Goal: Task Accomplishment & Management: Manage account settings

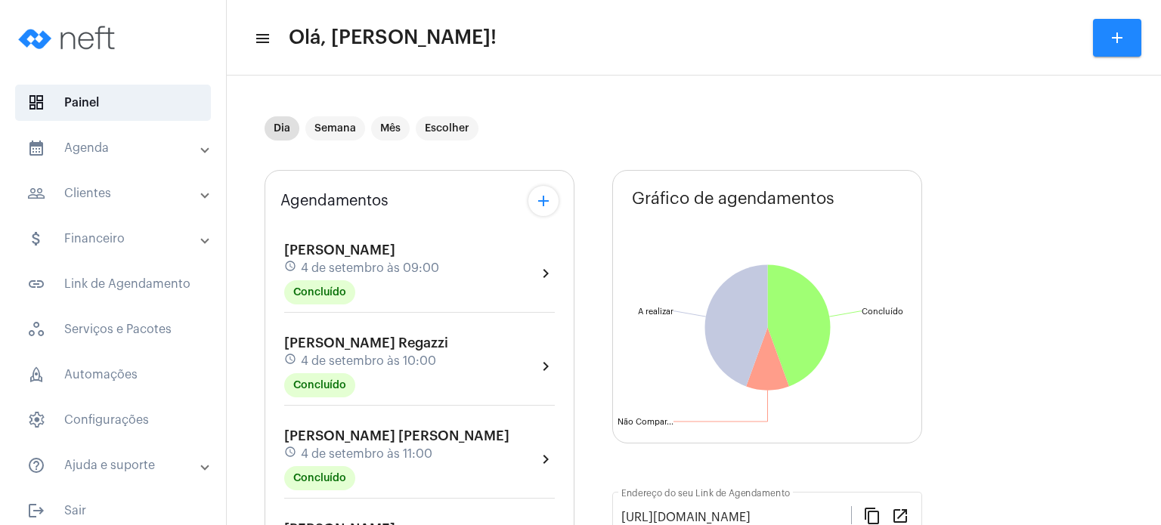
scroll to position [605, 0]
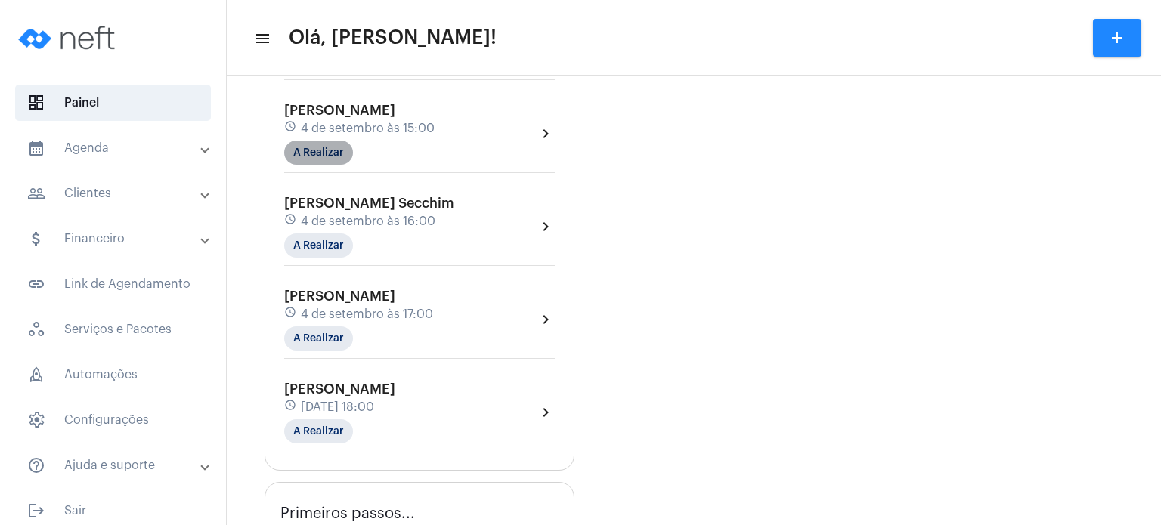
click at [348, 165] on mat-chip "A Realizar" at bounding box center [318, 153] width 69 height 24
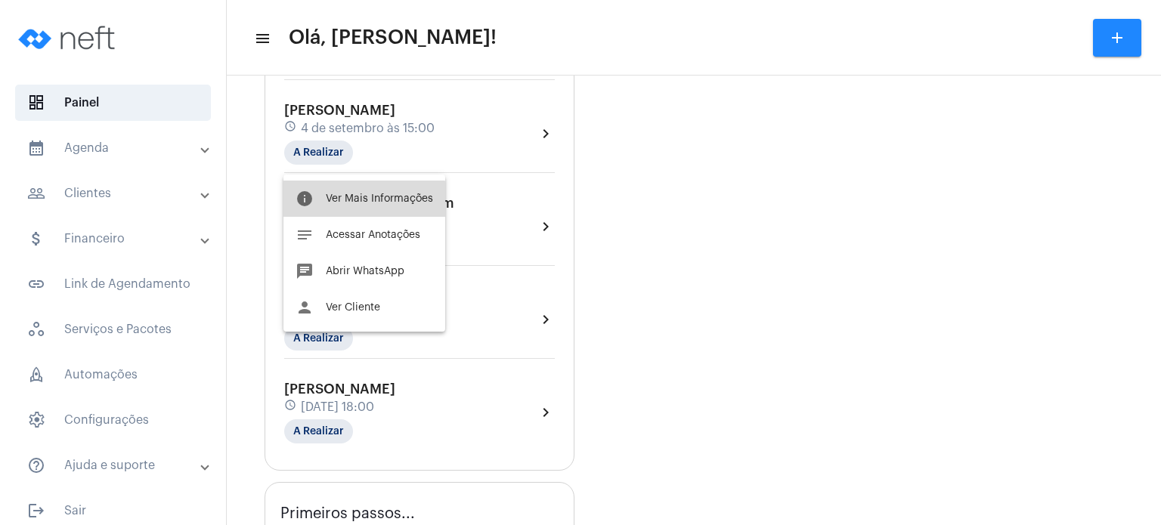
click at [354, 211] on button "info Ver Mais Informações" at bounding box center [364, 199] width 162 height 36
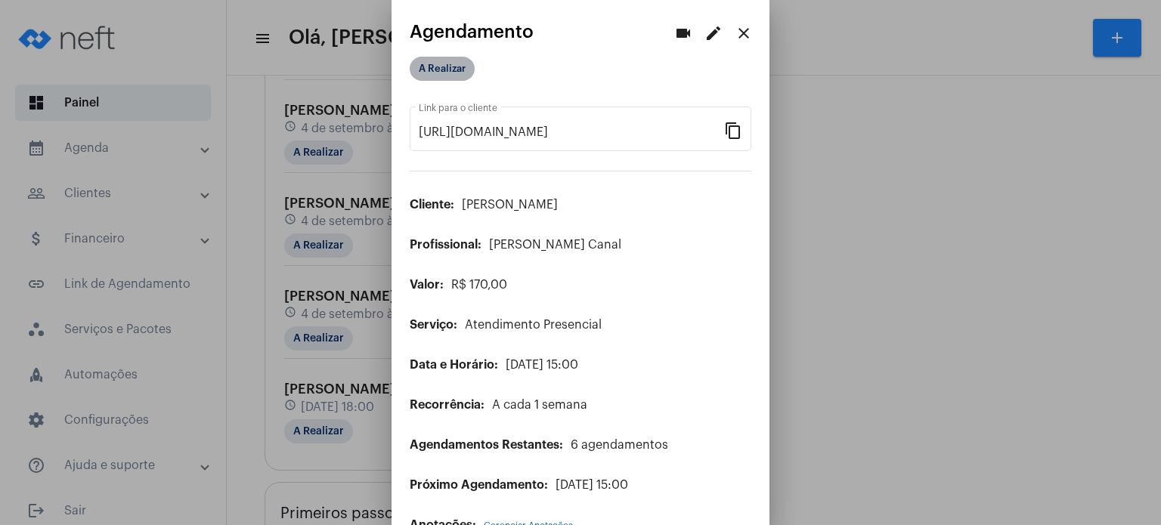
click at [438, 60] on mat-chip "A Realizar" at bounding box center [442, 69] width 65 height 24
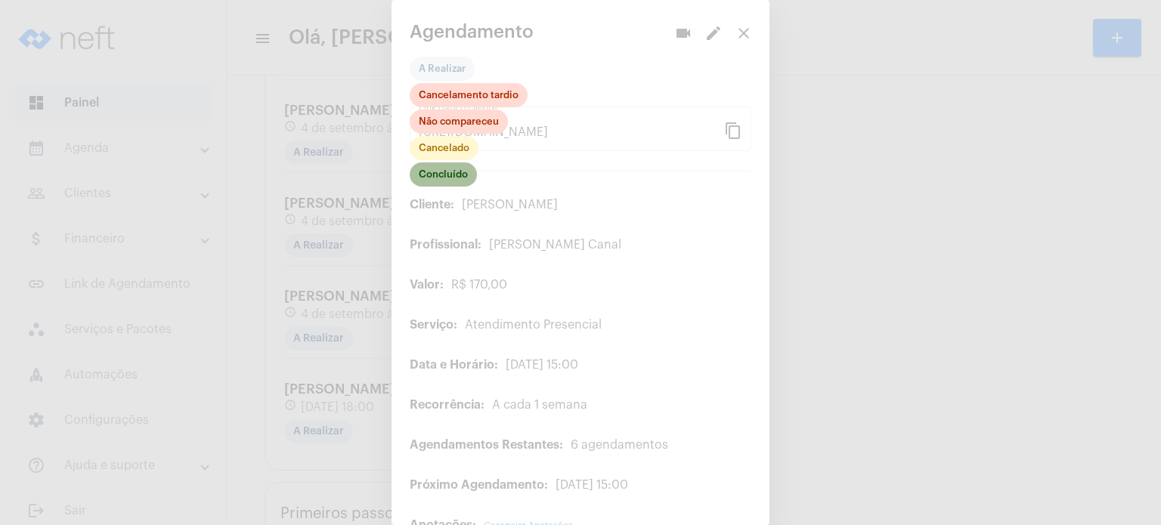
click at [448, 175] on mat-chip "Concluído" at bounding box center [443, 175] width 67 height 24
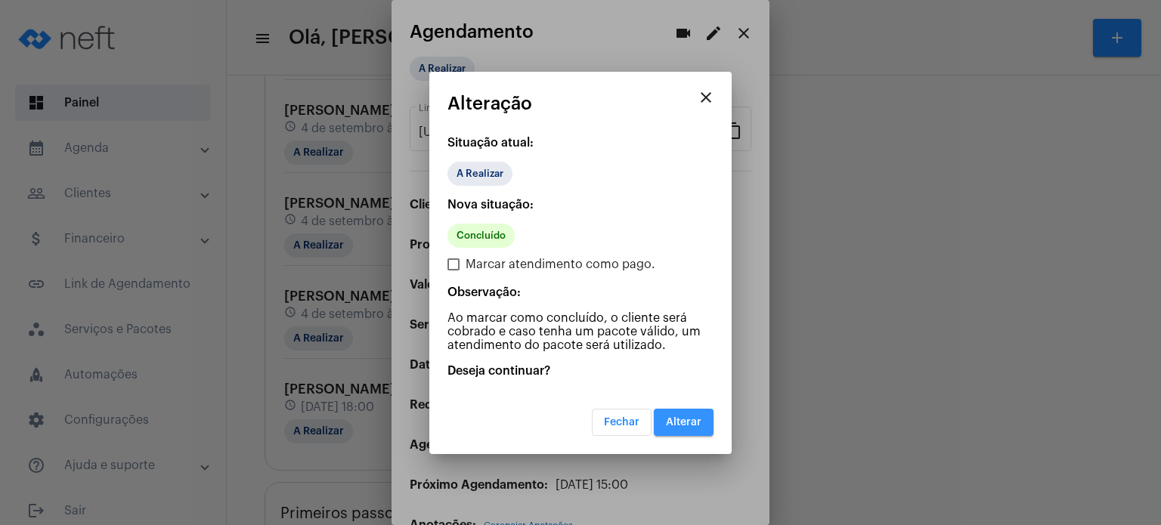
click at [665, 411] on button "Alterar" at bounding box center [684, 422] width 60 height 27
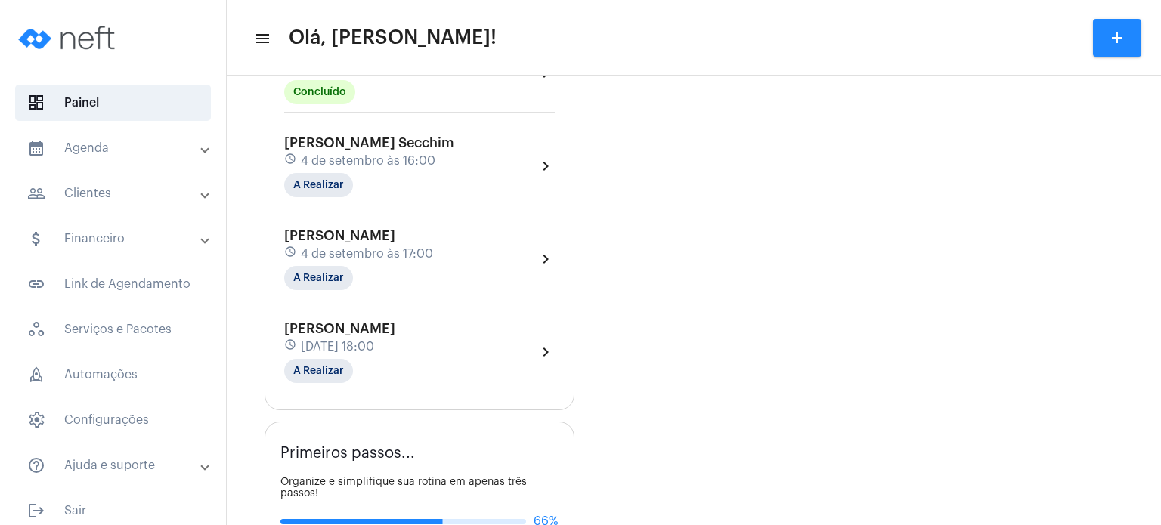
scroll to position [695, 0]
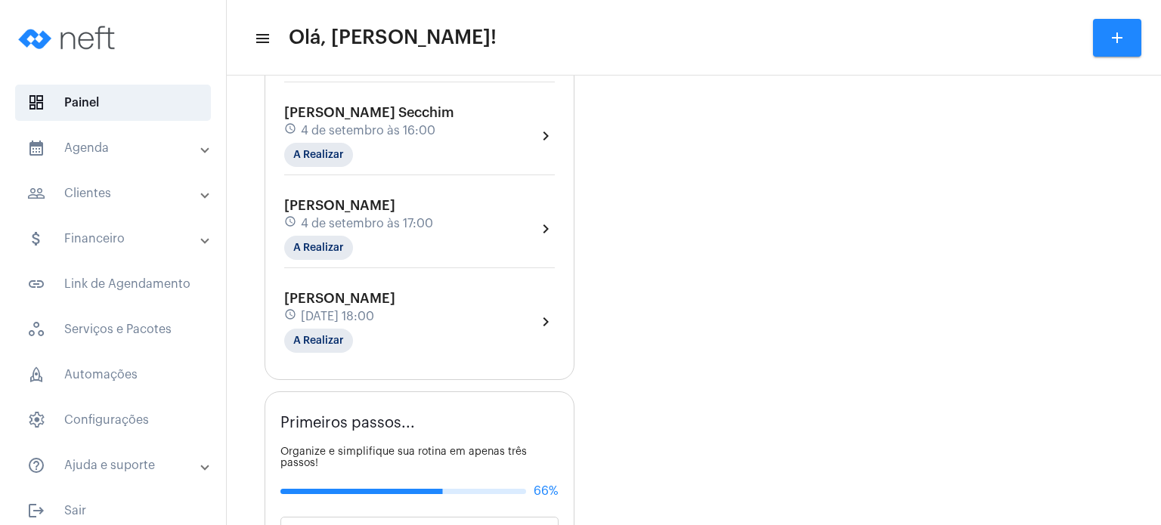
click at [369, 119] on span "[PERSON_NAME] Secchim" at bounding box center [369, 113] width 170 height 14
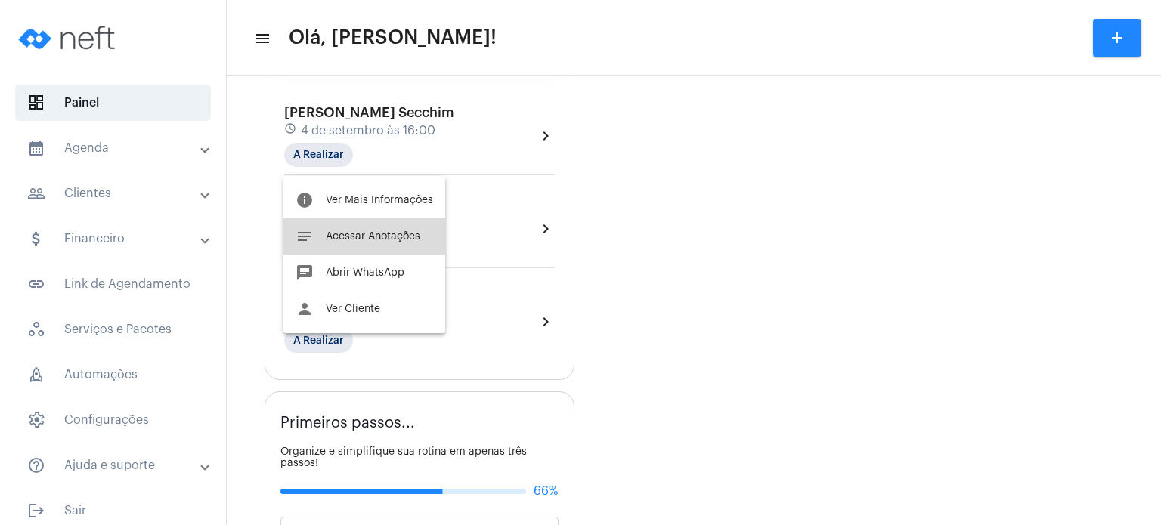
click at [345, 228] on button "notes Acessar Anotações" at bounding box center [364, 236] width 162 height 36
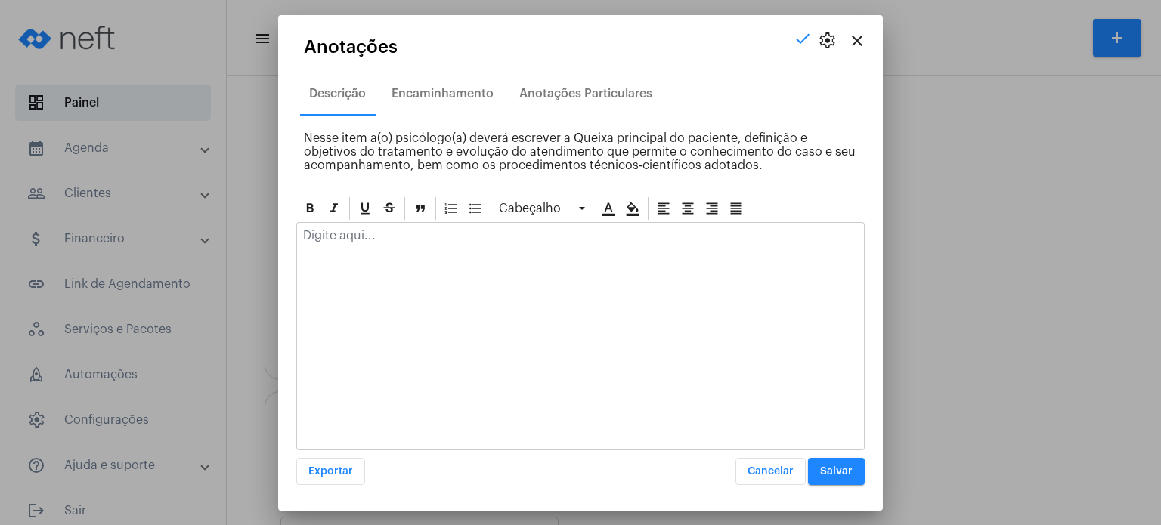
click at [377, 236] on p at bounding box center [580, 236] width 555 height 14
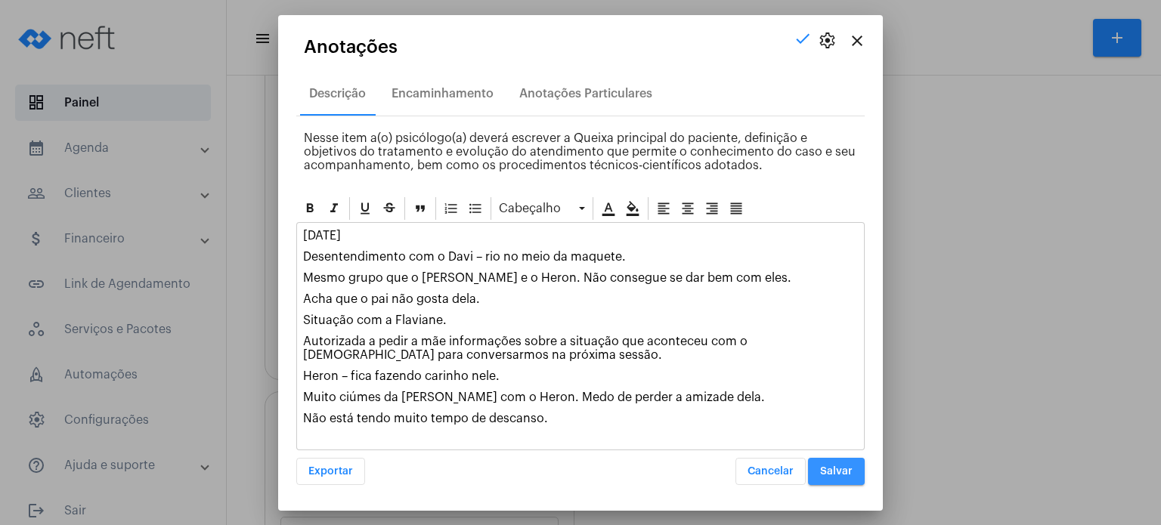
click at [844, 472] on span "Salvar" at bounding box center [836, 471] width 33 height 11
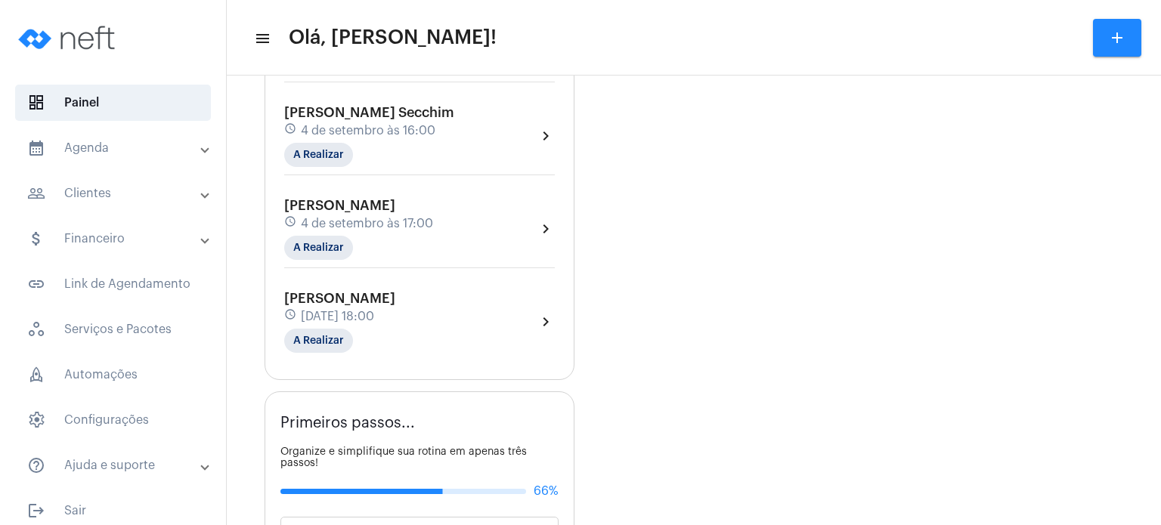
click at [595, 181] on div "Agendamentos add Laura Aledi de Vargas schedule 4 de setembro às 09:00 Concluíd…" at bounding box center [694, 157] width 859 height 1388
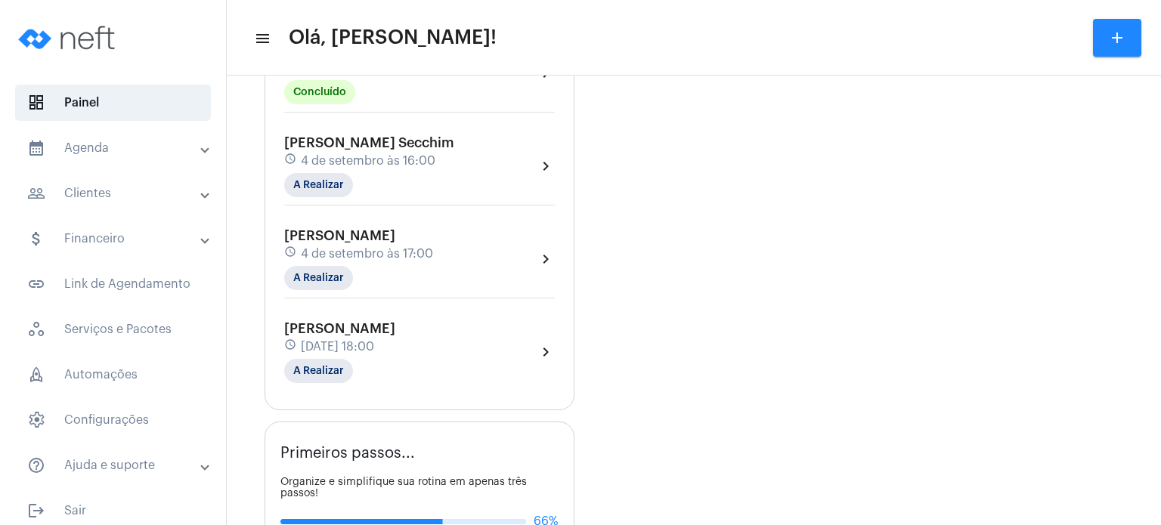
scroll to position [635, 0]
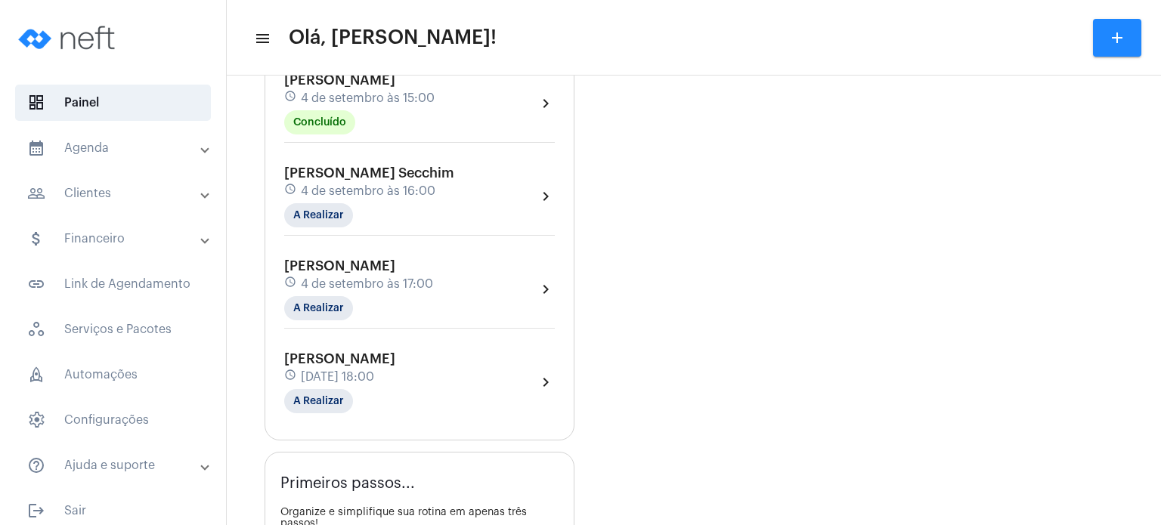
click at [454, 102] on div "Murilo Garcia Destefani schedule 4 de setembro às 15:00 Concluído chevron_right" at bounding box center [419, 104] width 271 height 62
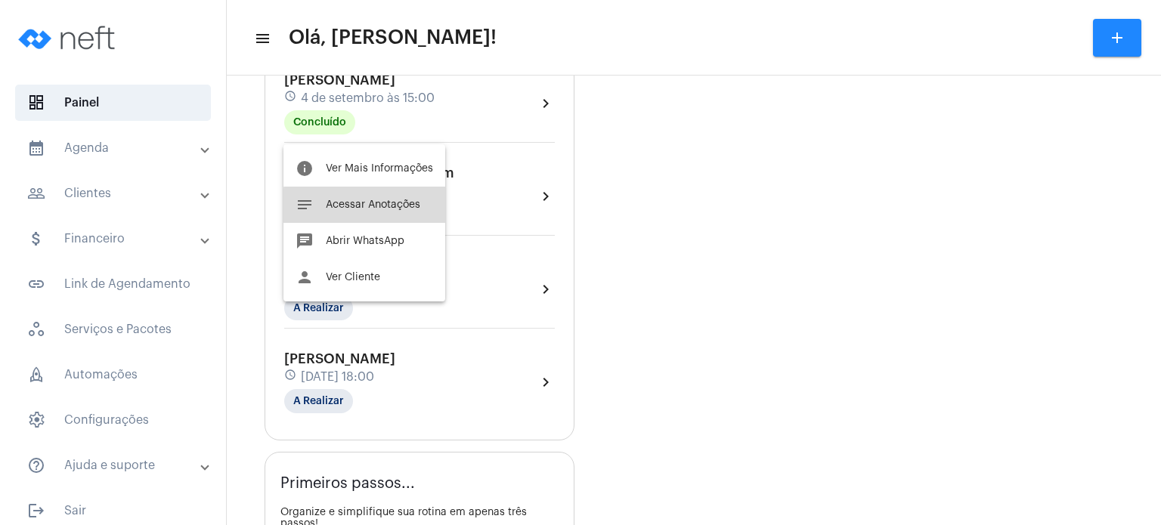
click at [394, 206] on span "Acessar Anotações" at bounding box center [373, 205] width 94 height 11
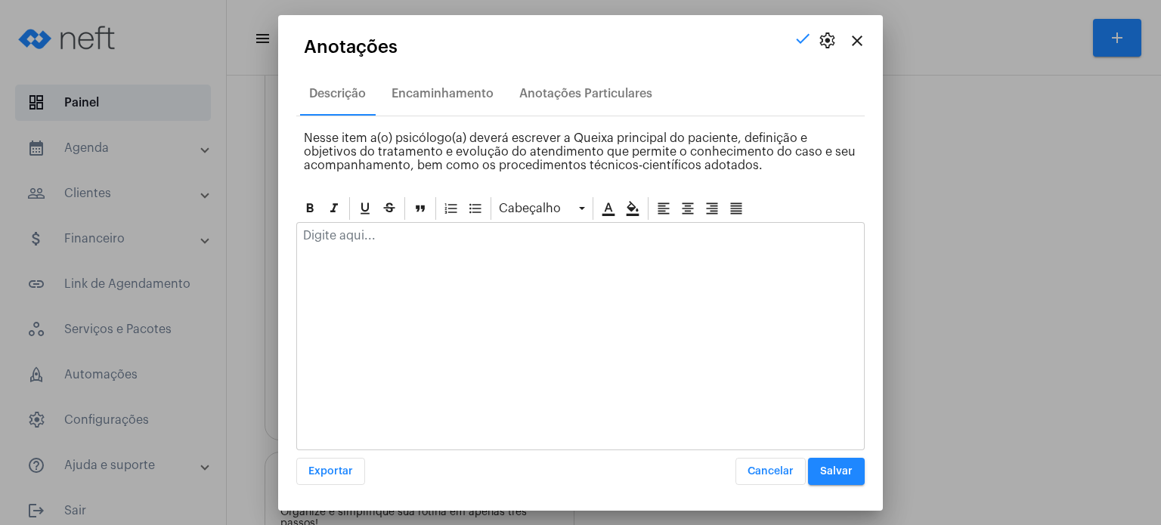
click at [381, 233] on p at bounding box center [580, 236] width 555 height 14
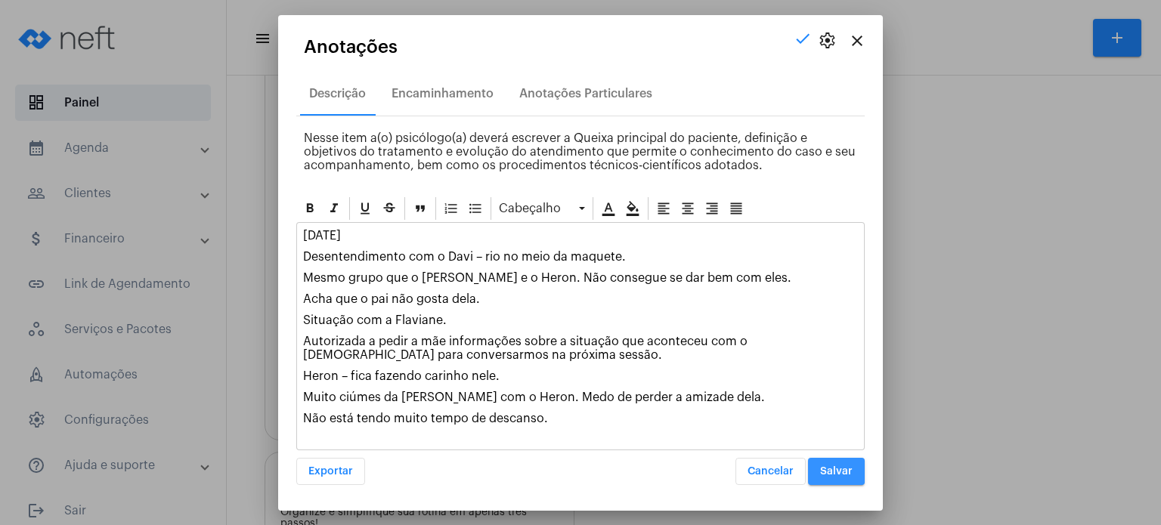
click at [832, 464] on button "Salvar" at bounding box center [836, 471] width 57 height 27
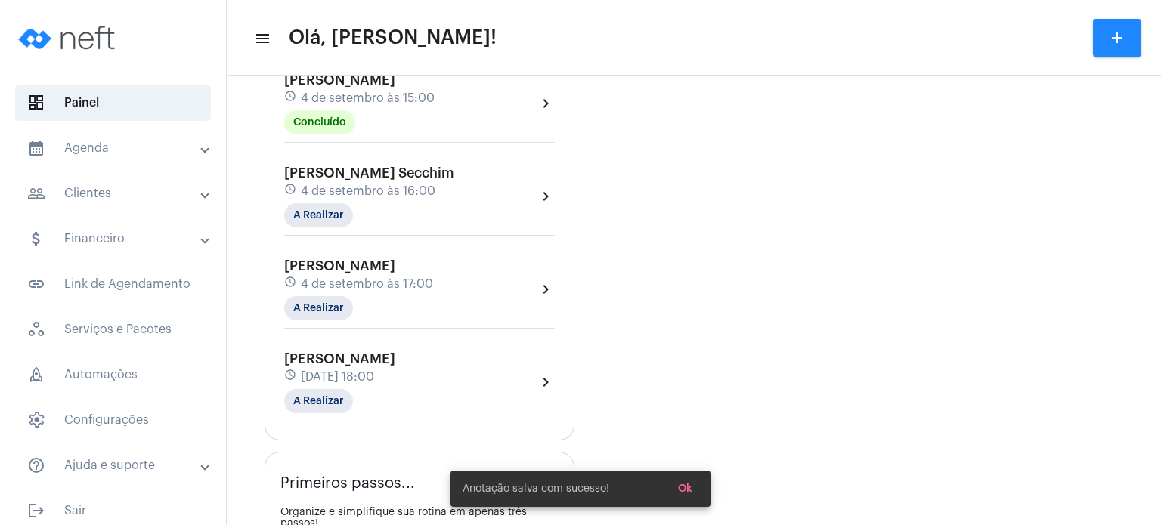
click at [339, 180] on span "[PERSON_NAME] Secchim" at bounding box center [369, 173] width 170 height 14
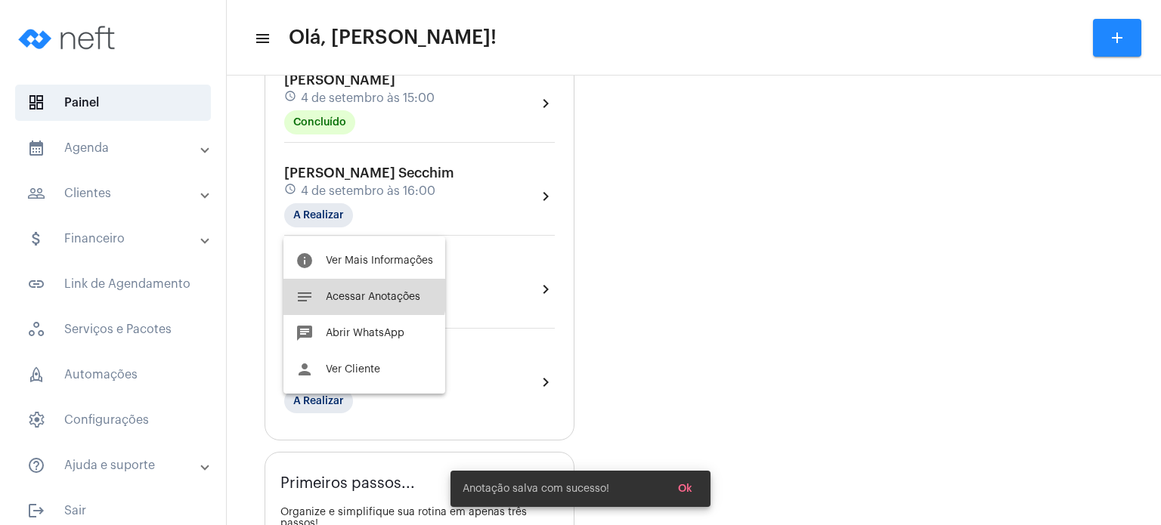
click at [342, 283] on button "notes Acessar Anotações" at bounding box center [364, 297] width 162 height 36
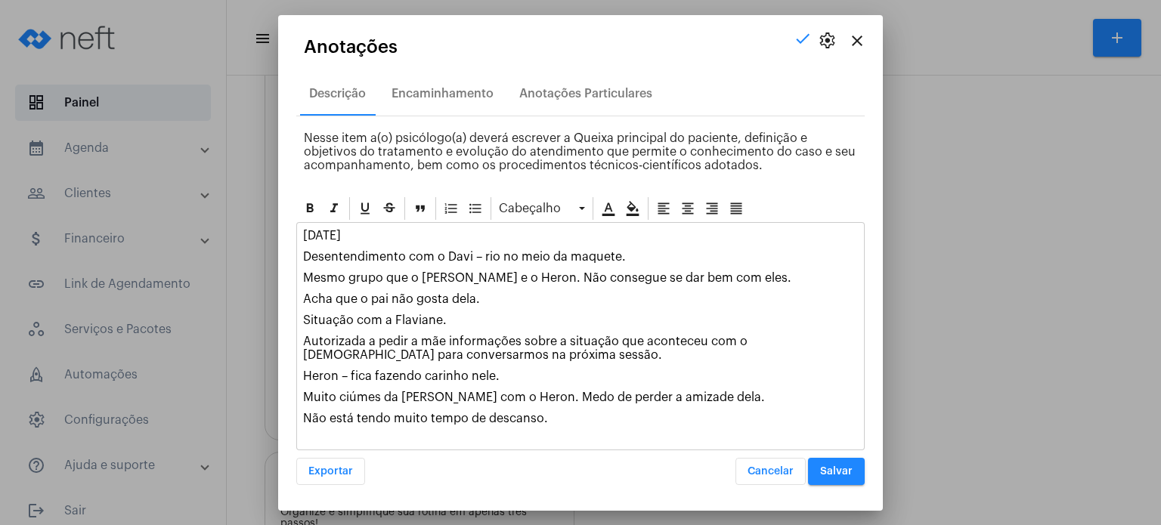
click at [305, 234] on p "[DATE]" at bounding box center [580, 236] width 555 height 14
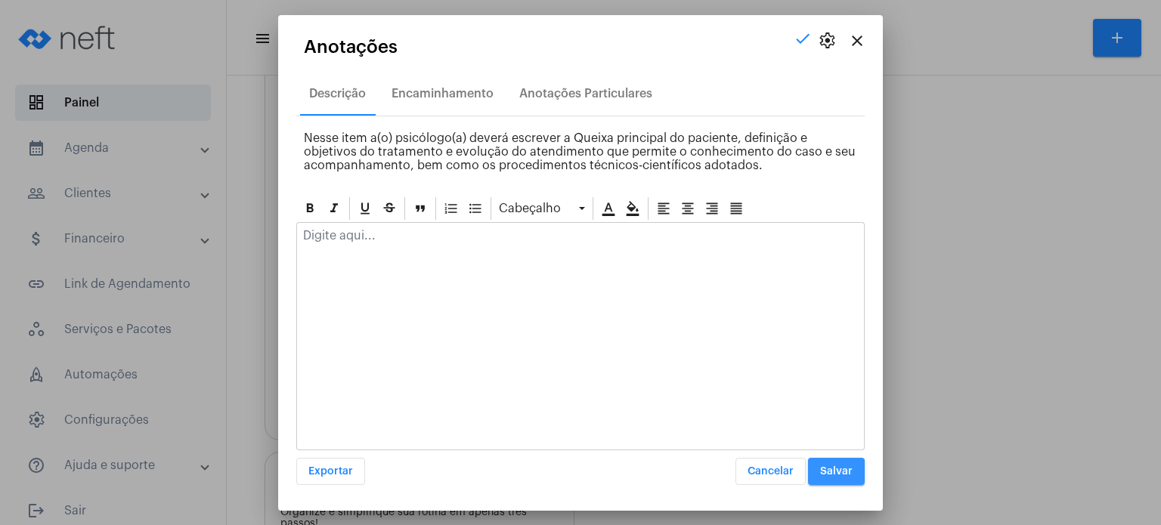
click at [852, 466] on span "Salvar" at bounding box center [836, 471] width 33 height 11
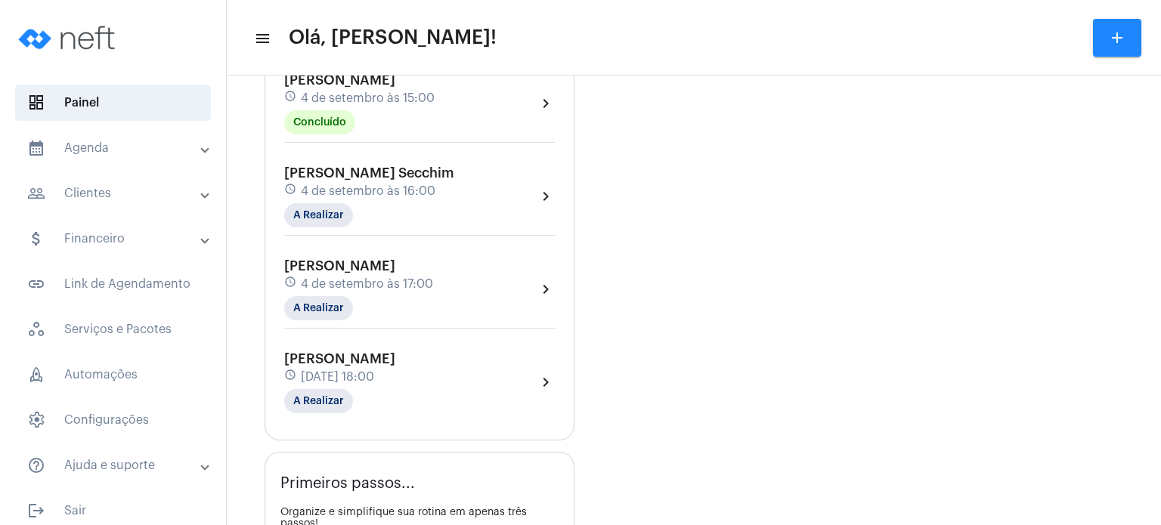
click at [349, 196] on span "4 de setembro às 16:00" at bounding box center [368, 191] width 135 height 14
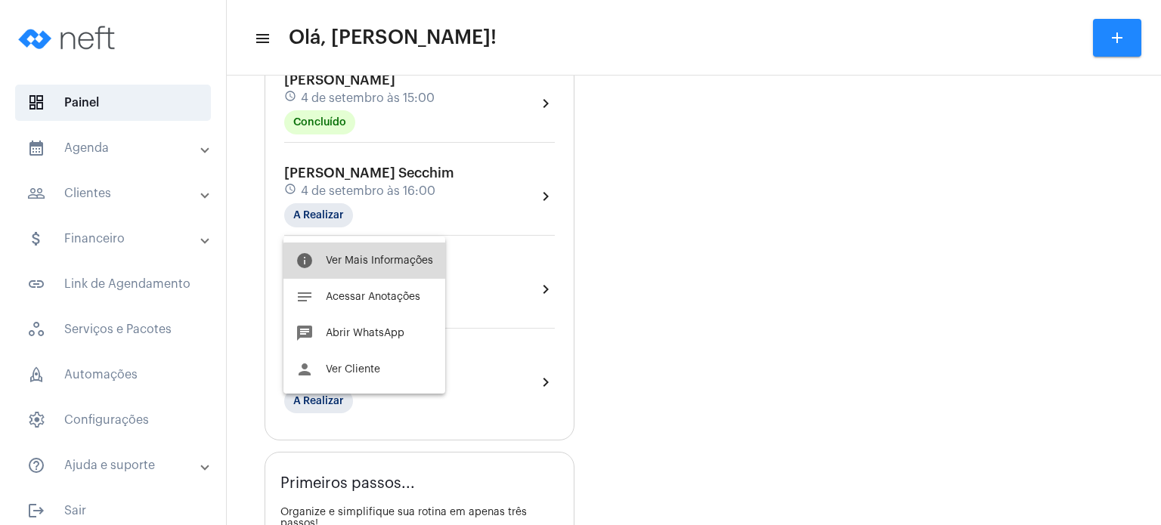
click at [392, 262] on span "Ver Mais Informações" at bounding box center [379, 261] width 107 height 11
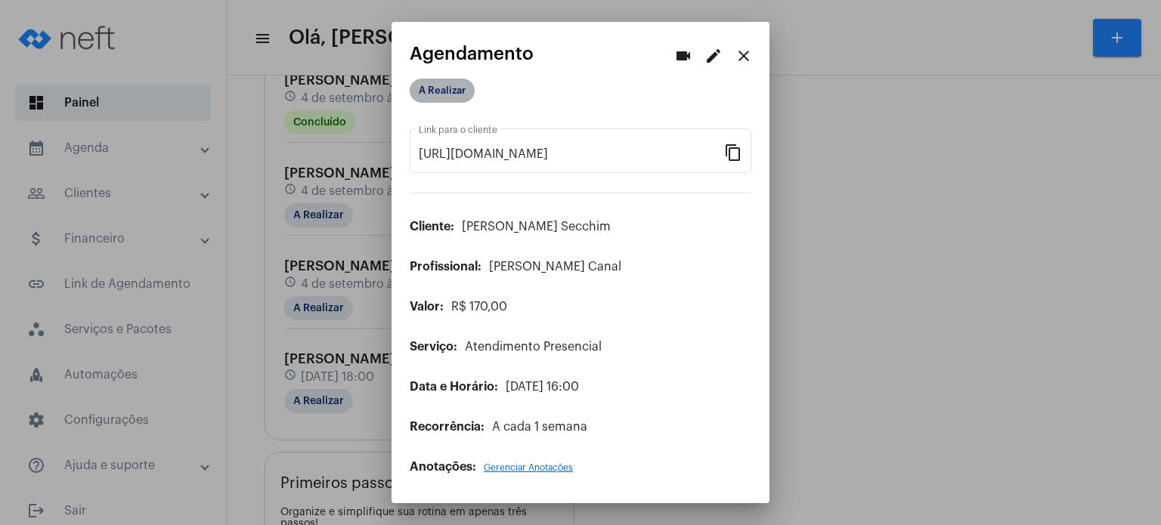
click at [454, 92] on mat-chip "A Realizar" at bounding box center [442, 91] width 65 height 24
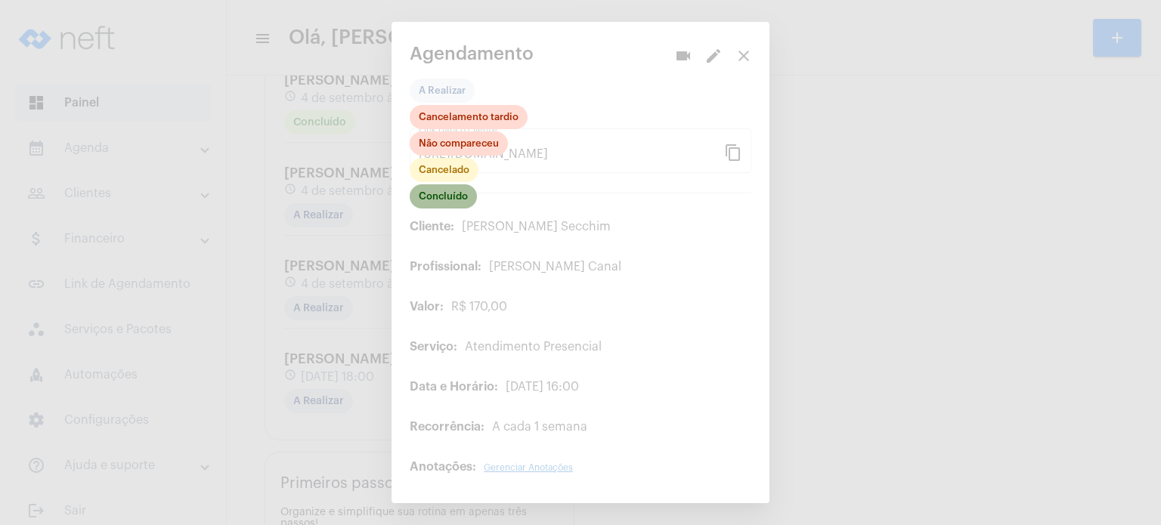
click at [465, 196] on mat-chip "Concluído" at bounding box center [443, 196] width 67 height 24
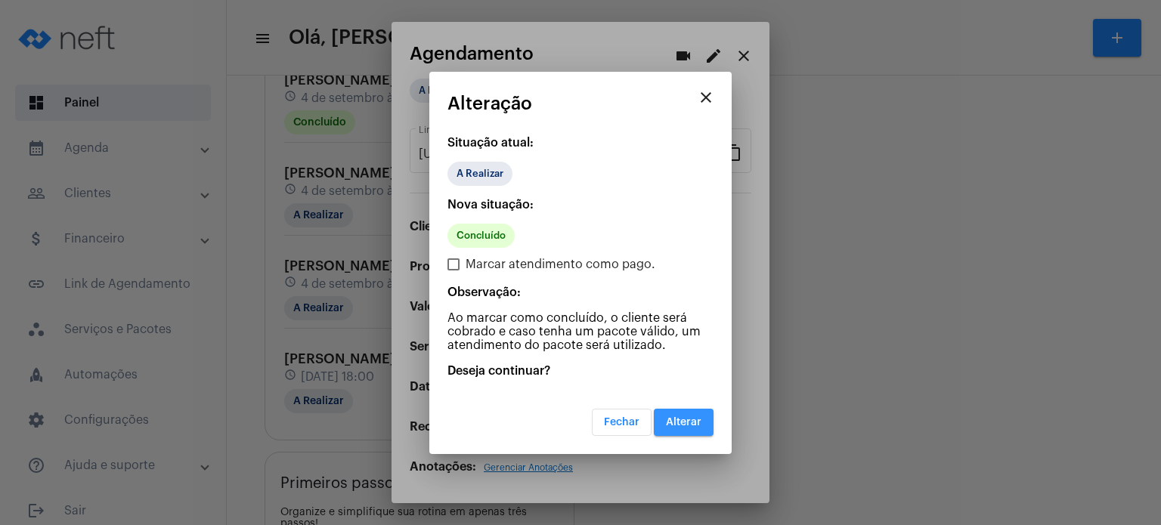
click at [689, 432] on button "Alterar" at bounding box center [684, 422] width 60 height 27
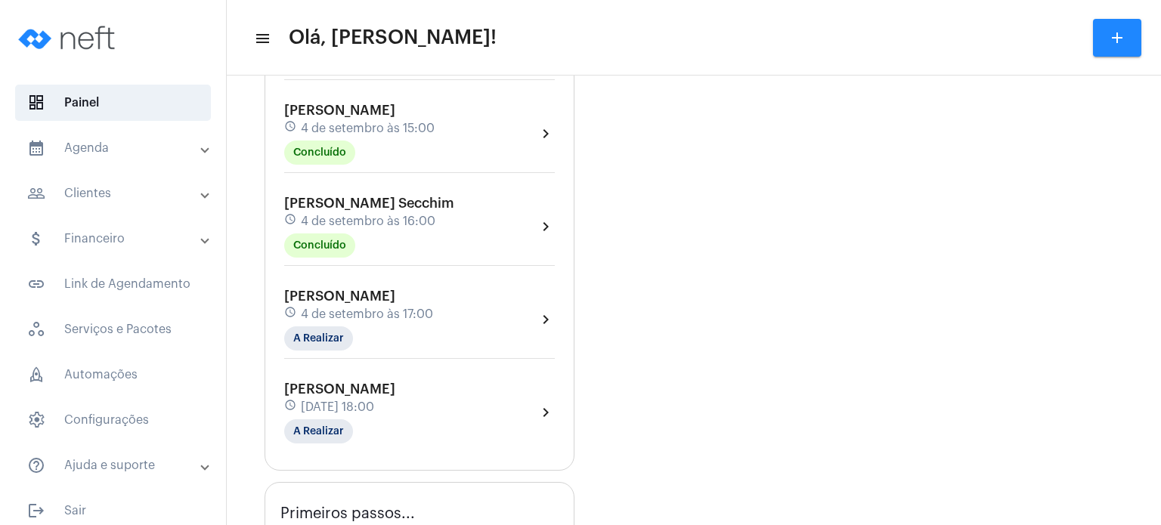
scroll to position [606, 0]
click at [401, 220] on div "schedule 4 de setembro às 16:00" at bounding box center [369, 220] width 170 height 17
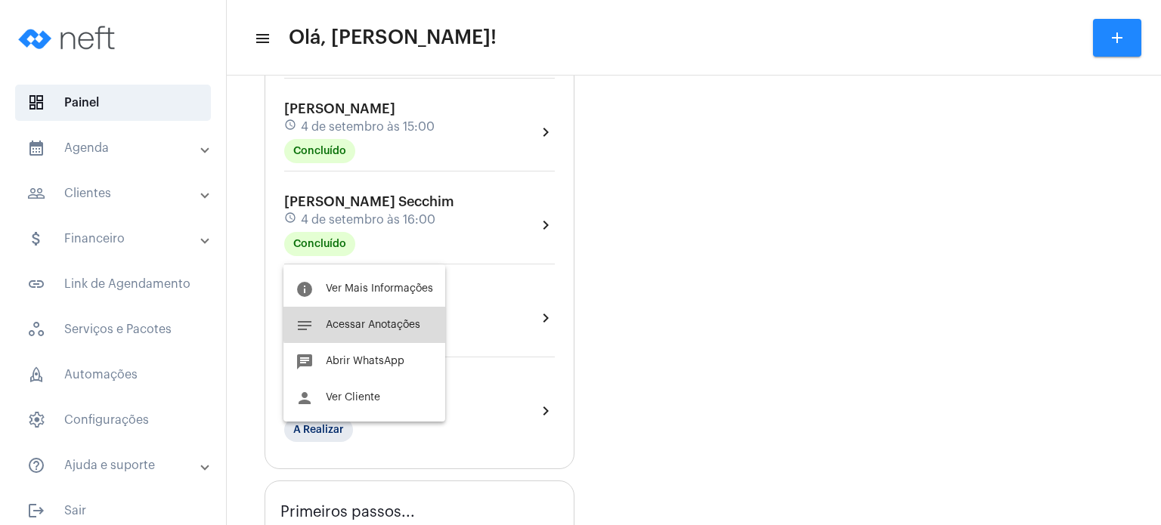
click at [383, 317] on button "notes Acessar Anotações" at bounding box center [364, 325] width 162 height 36
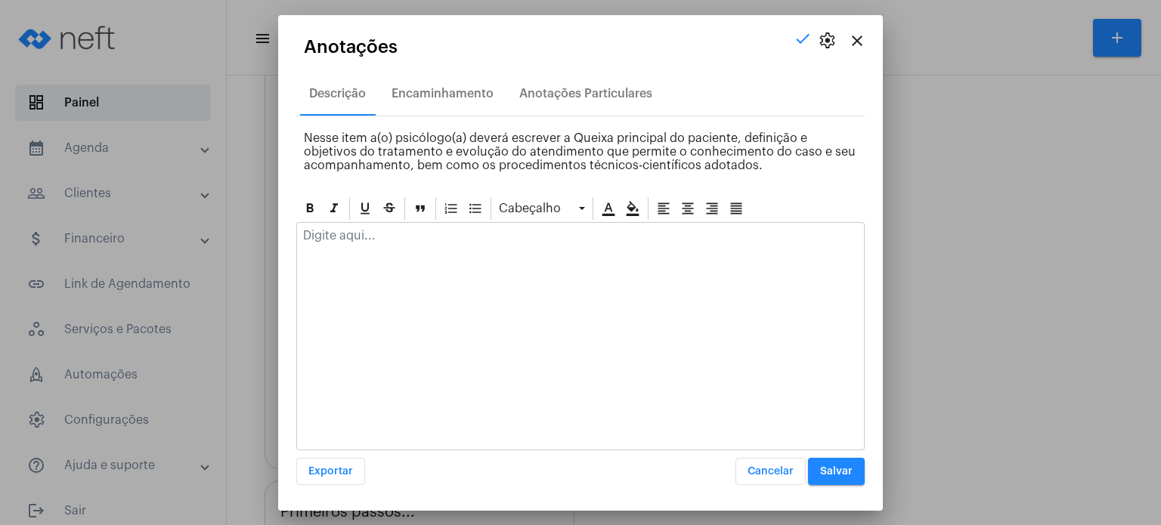
click at [458, 255] on div at bounding box center [580, 239] width 567 height 33
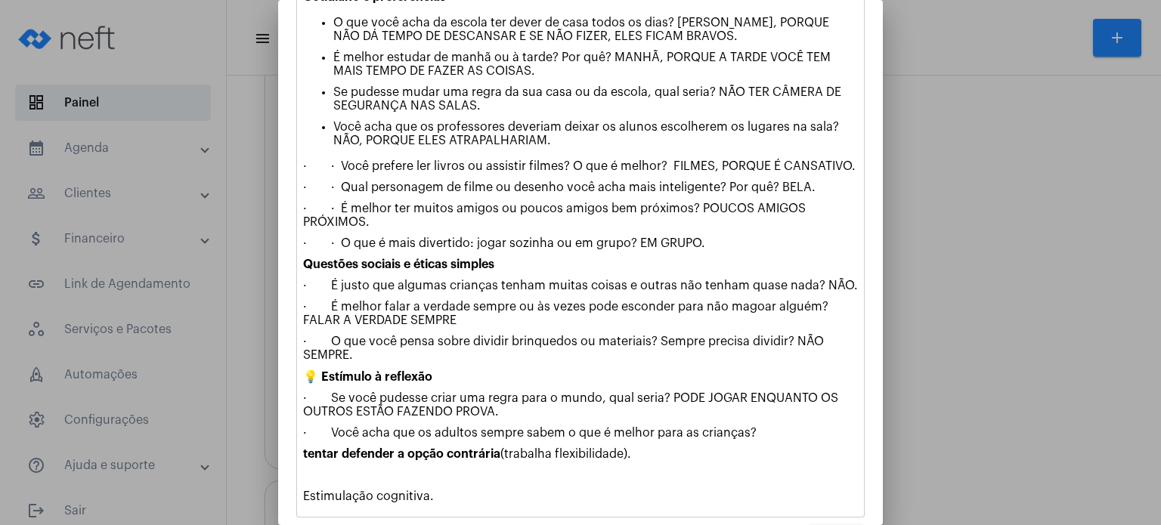
scroll to position [338, 0]
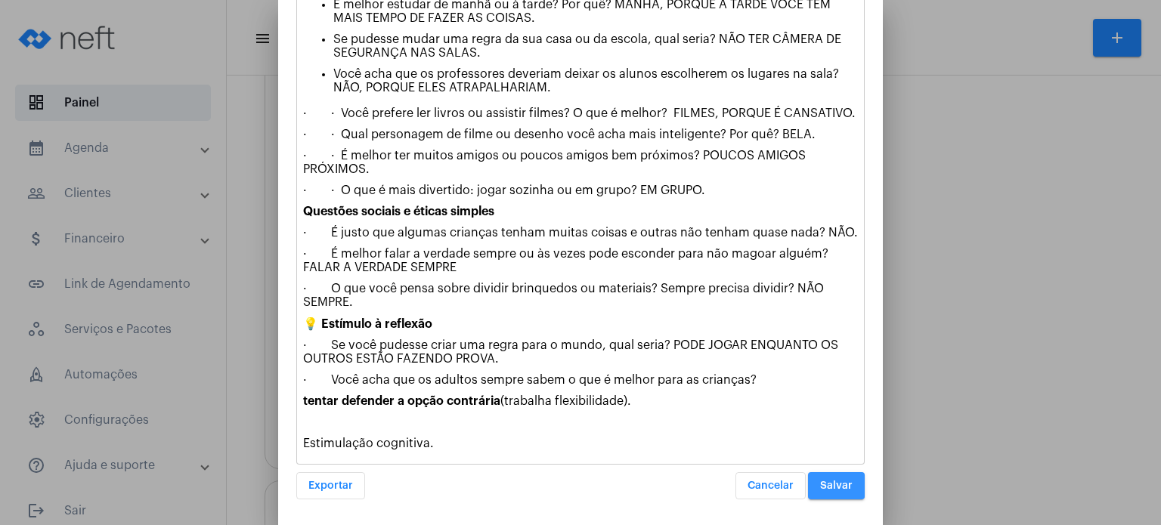
click at [822, 482] on span "Salvar" at bounding box center [836, 486] width 33 height 11
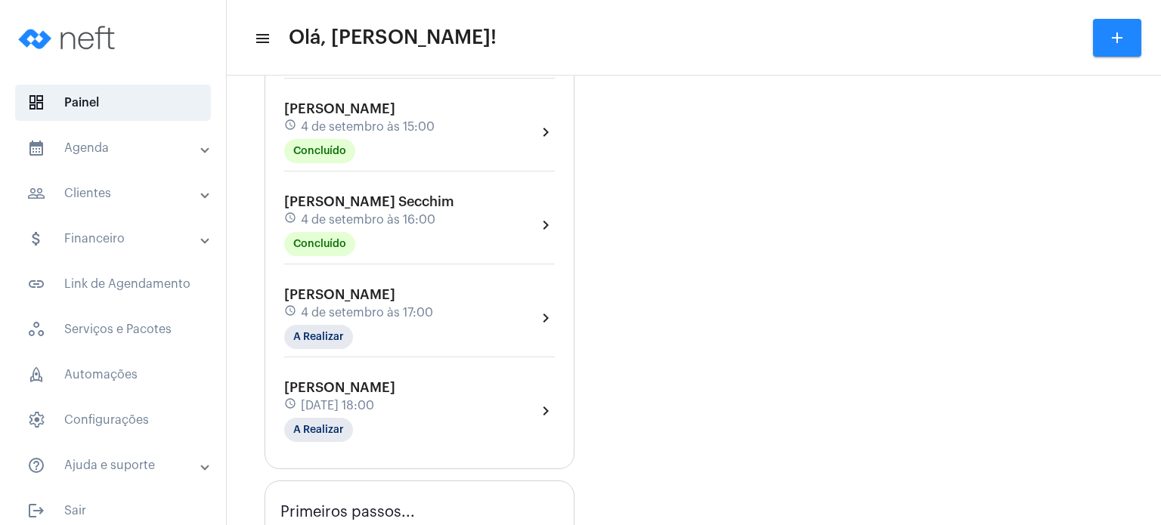
click at [361, 201] on div "Valentina Lessa Secchim schedule 4 de setembro às 16:00 Concluído chevron_right" at bounding box center [419, 230] width 278 height 78
click at [353, 224] on span "4 de setembro às 16:00" at bounding box center [368, 220] width 135 height 14
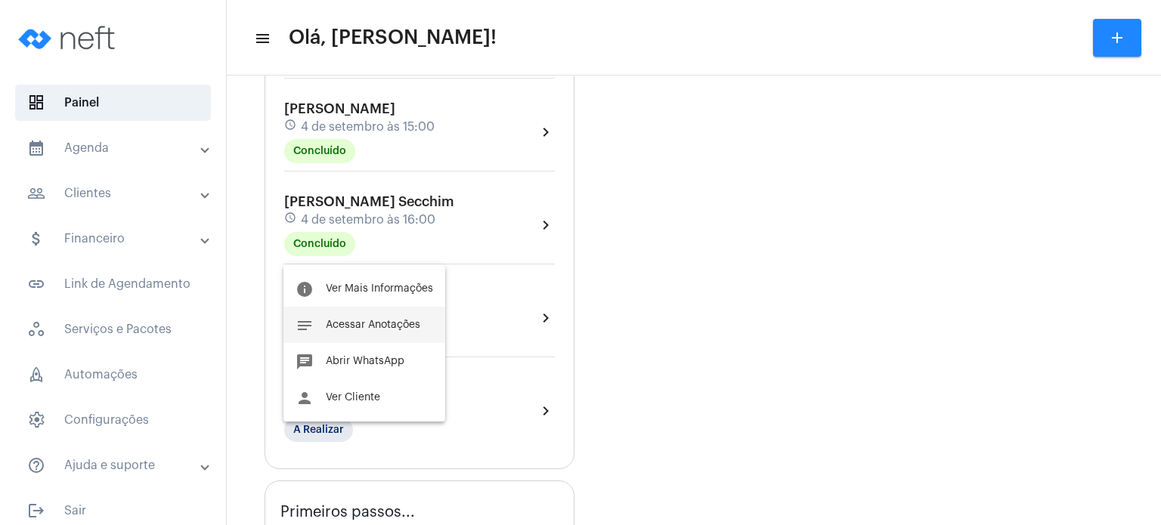
click at [349, 318] on button "notes Acessar Anotações" at bounding box center [364, 325] width 162 height 36
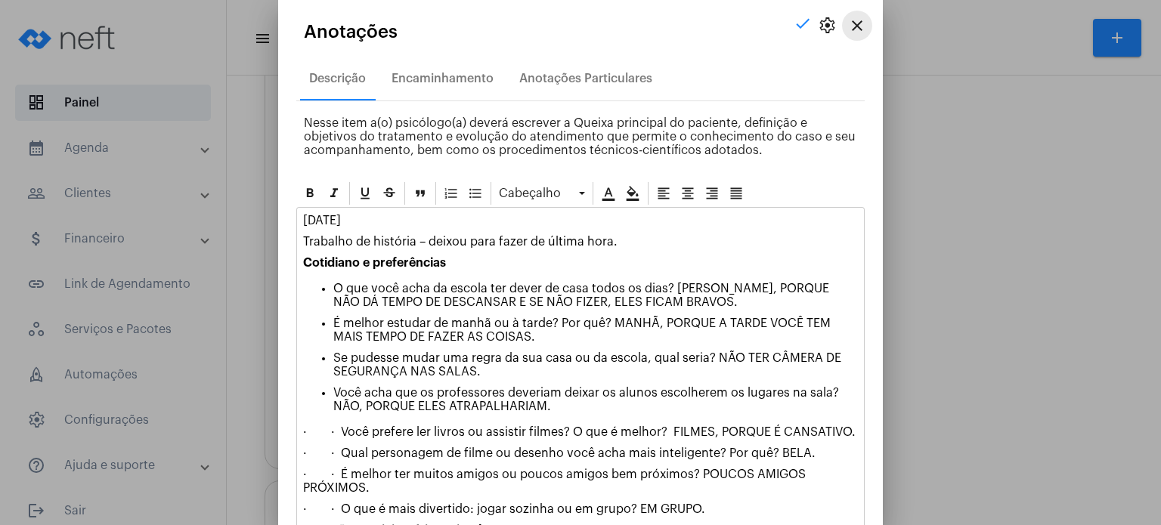
click at [848, 24] on mat-icon "close" at bounding box center [857, 26] width 18 height 18
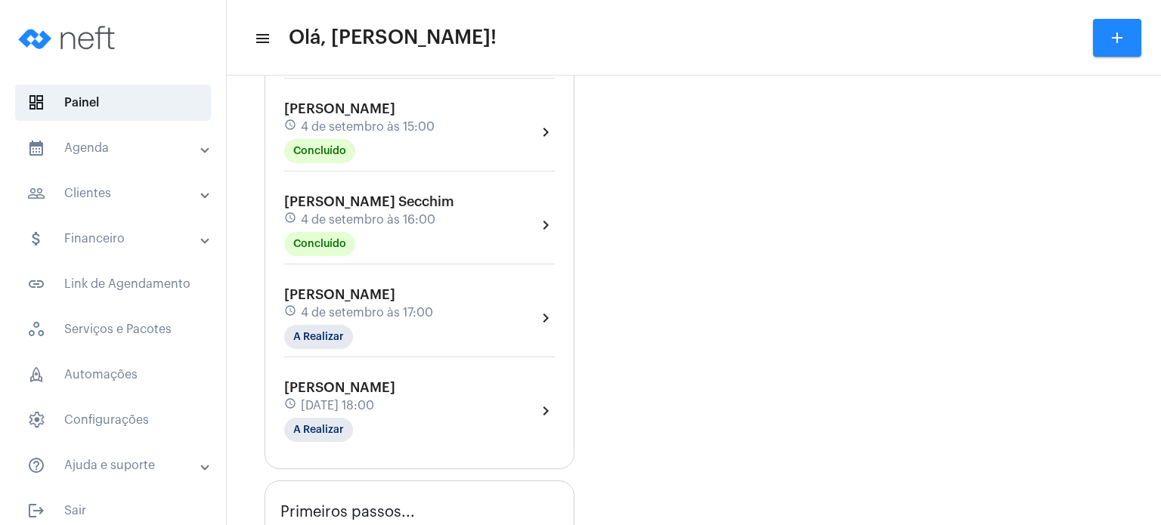
click at [358, 144] on div "Murilo Garcia Destefani schedule 4 de setembro às 15:00 Concluído" at bounding box center [359, 132] width 150 height 62
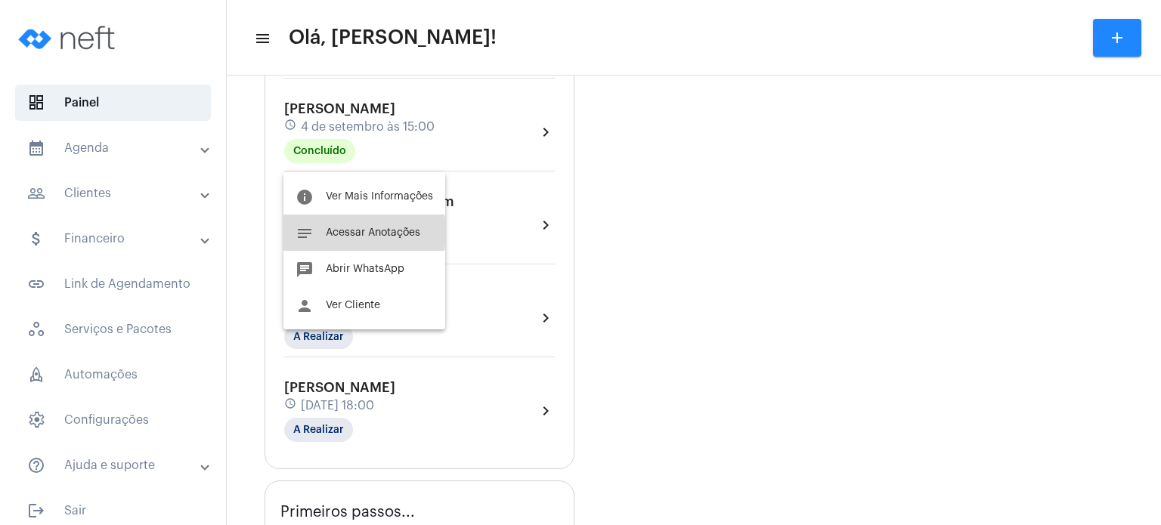
click at [337, 232] on span "Acessar Anotações" at bounding box center [373, 233] width 94 height 11
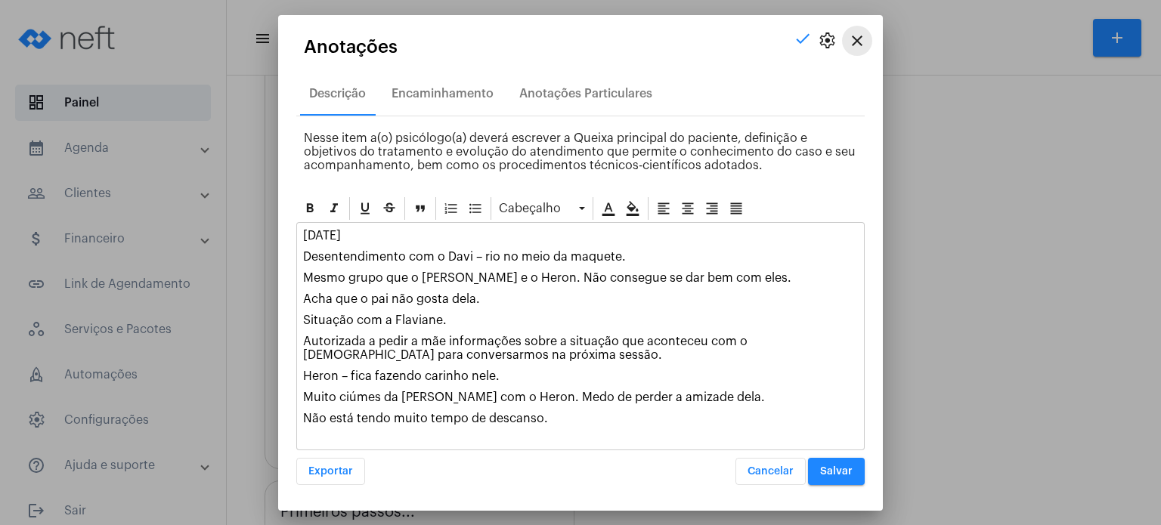
click at [865, 34] on mat-icon "close" at bounding box center [857, 41] width 18 height 18
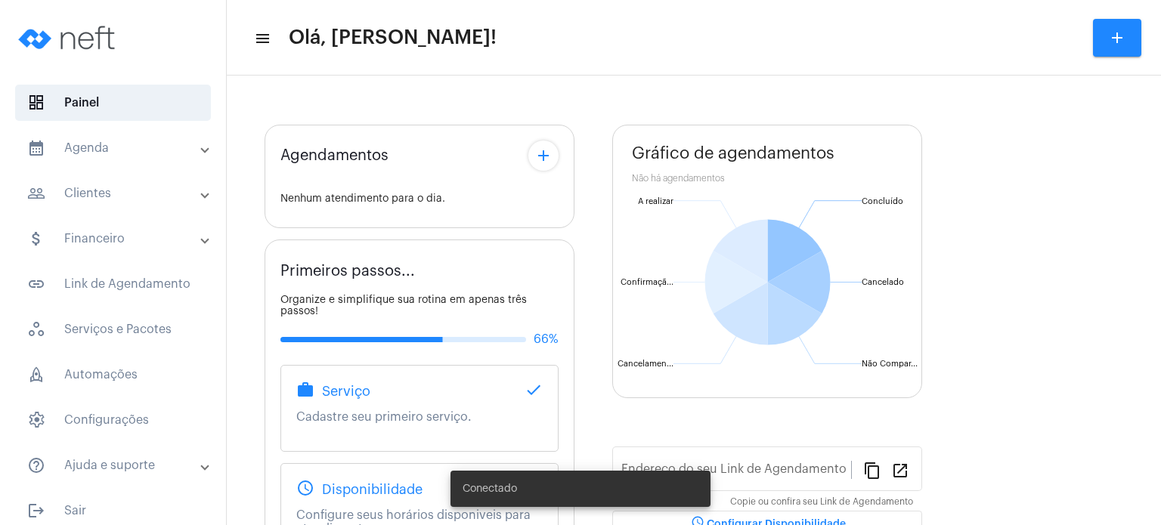
type input "[URL][DOMAIN_NAME]"
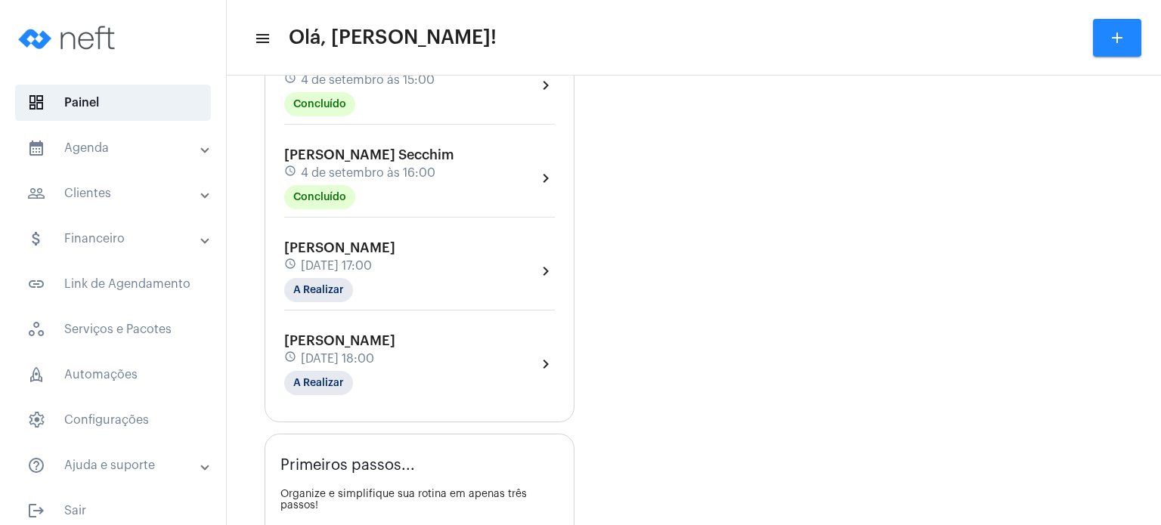
scroll to position [665, 0]
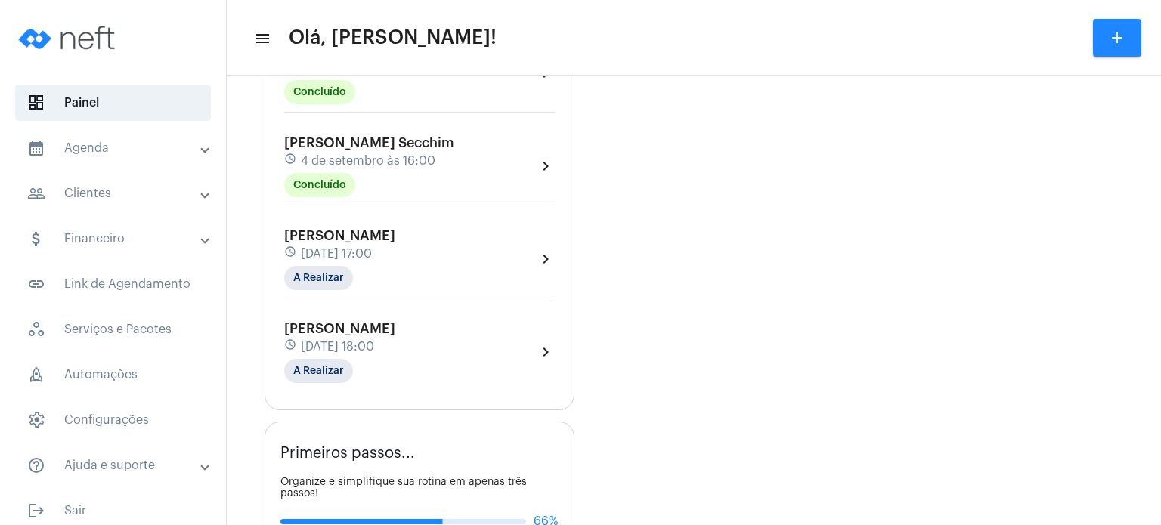
click at [336, 243] on span "[PERSON_NAME]" at bounding box center [339, 236] width 111 height 14
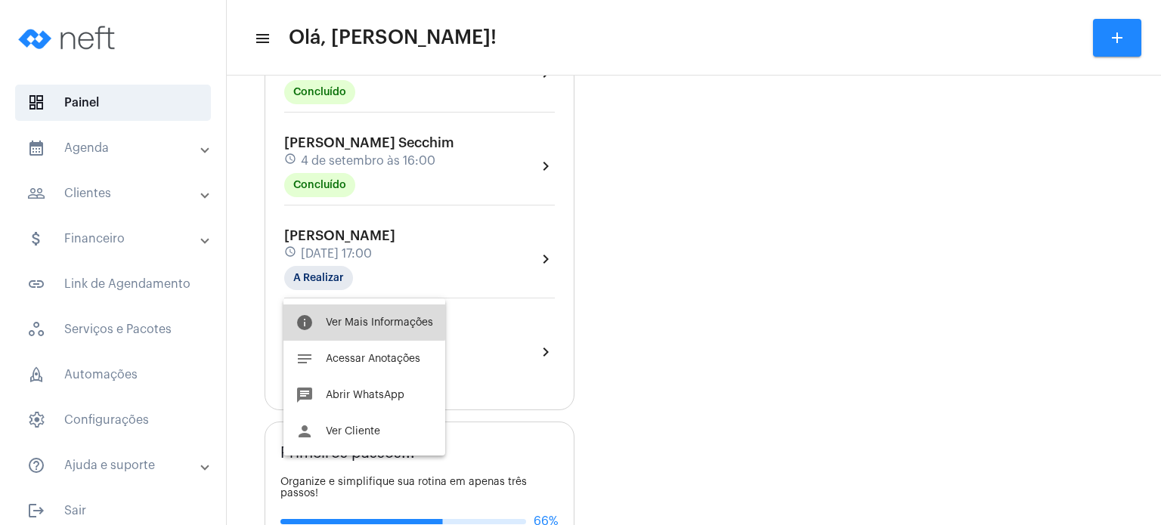
click at [349, 312] on button "info Ver Mais Informações" at bounding box center [364, 323] width 162 height 36
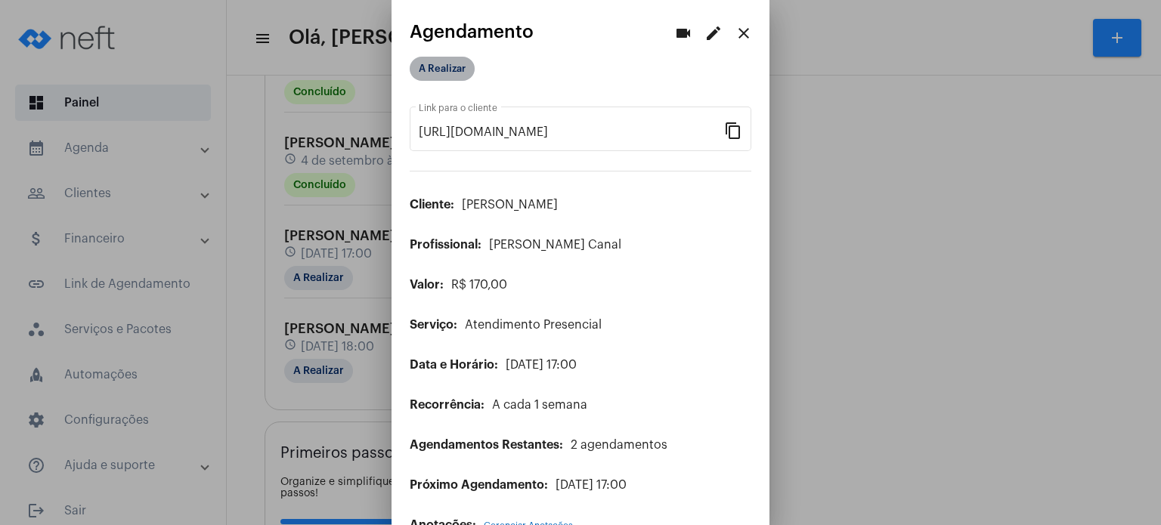
click at [468, 70] on mat-chip "A Realizar" at bounding box center [442, 69] width 65 height 24
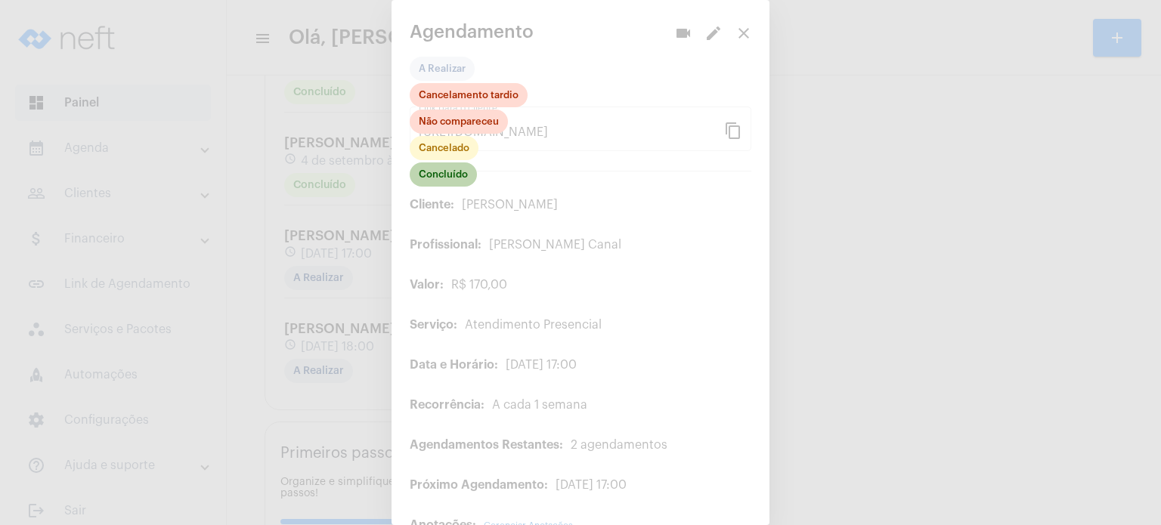
click at [471, 170] on mat-chip "Concluído" at bounding box center [443, 175] width 67 height 24
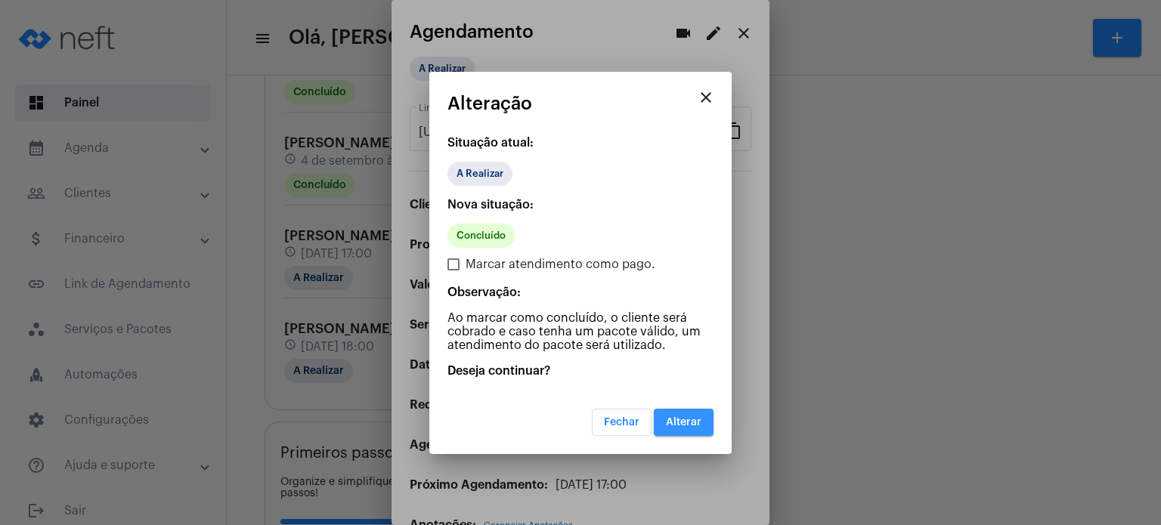
click at [677, 422] on span "Alterar" at bounding box center [684, 422] width 36 height 11
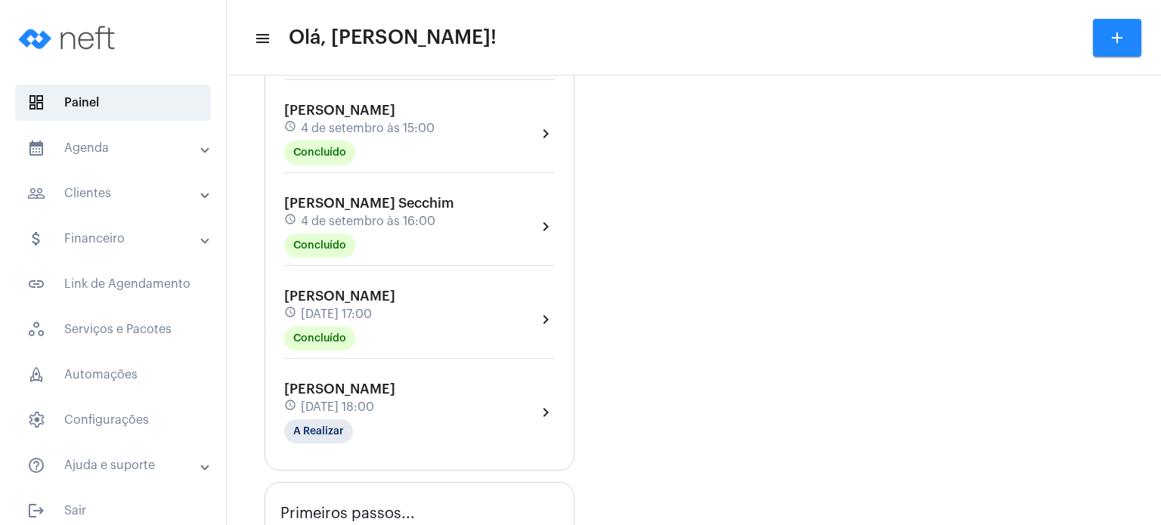
scroll to position [635, 0]
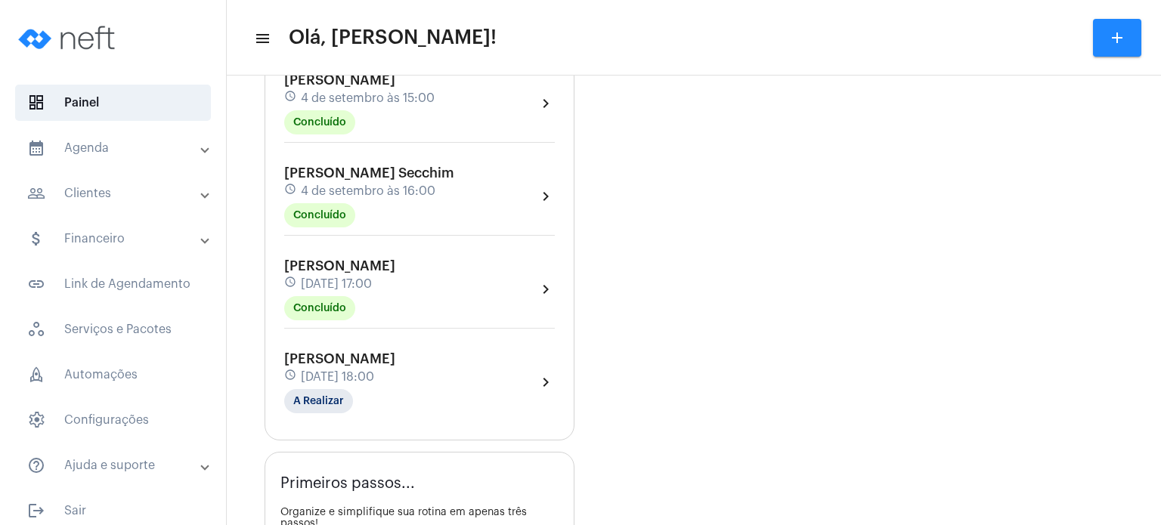
click at [120, 156] on mat-panel-title "calendar_month_outlined Agenda" at bounding box center [114, 148] width 175 height 18
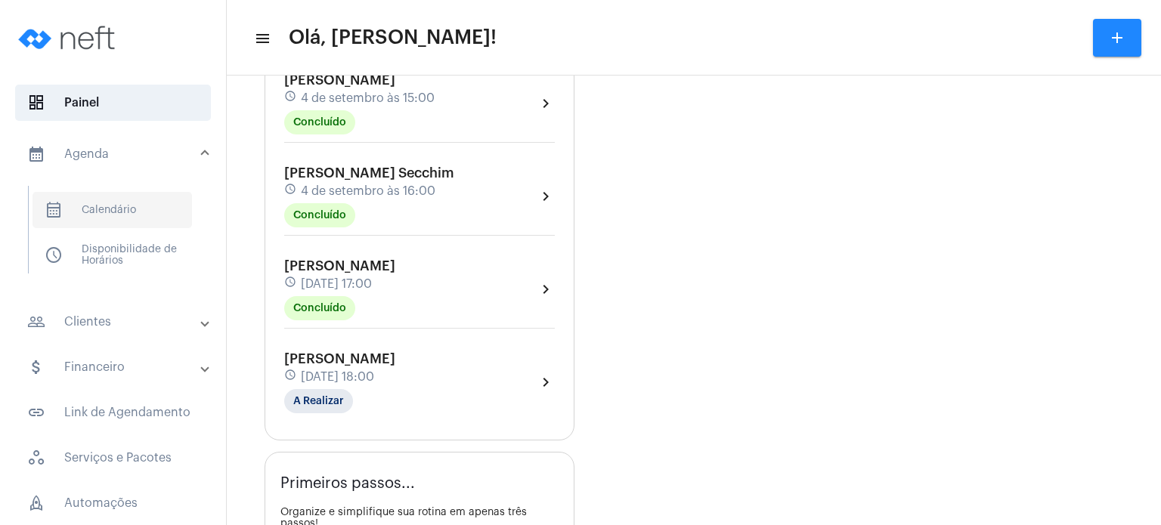
click at [118, 218] on span "calendar_month_outlined Calendário" at bounding box center [113, 210] width 160 height 36
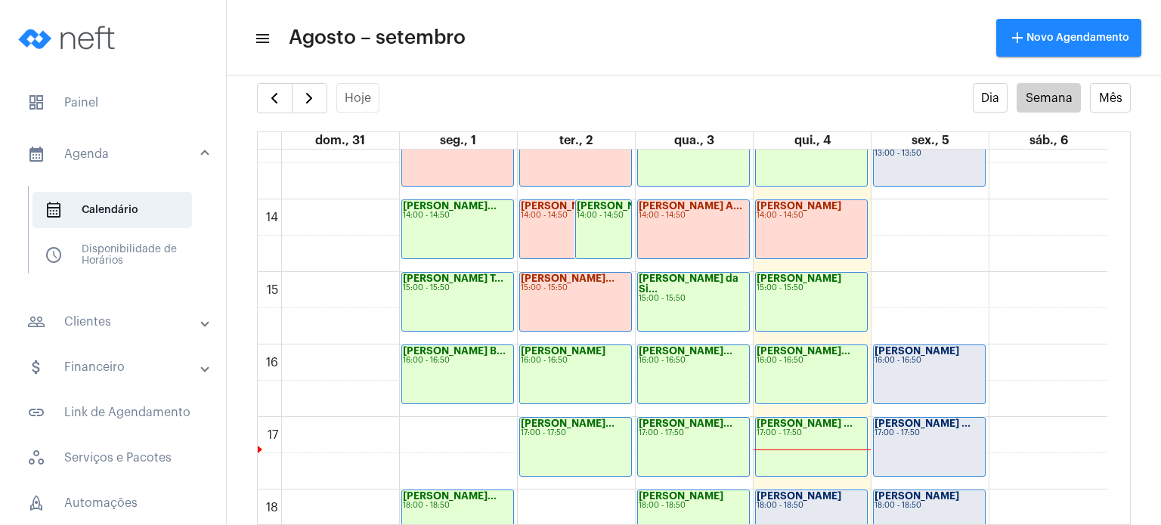
scroll to position [969, 0]
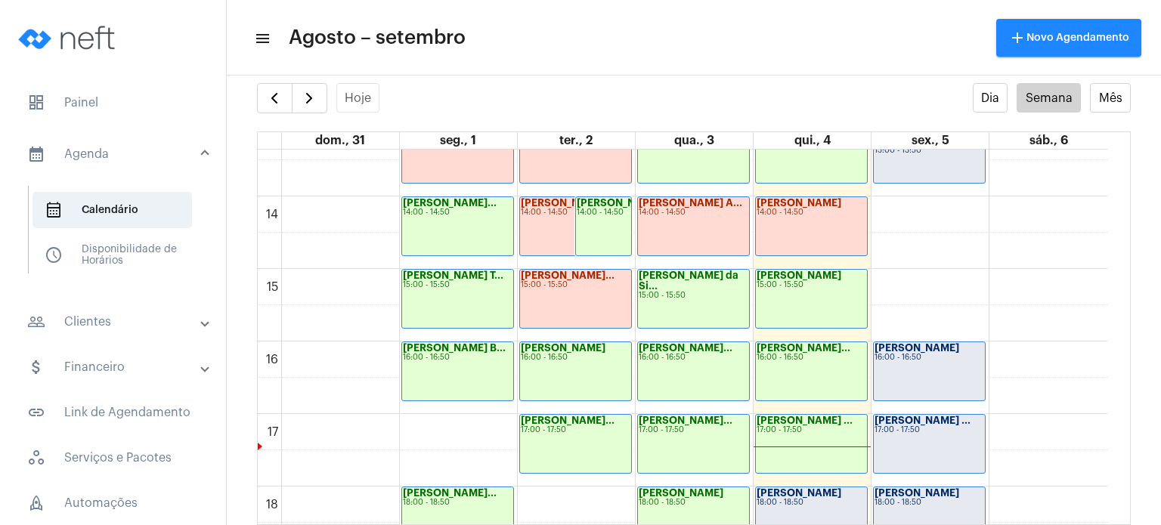
click at [946, 357] on div "16:00 - 16:50" at bounding box center [930, 358] width 110 height 8
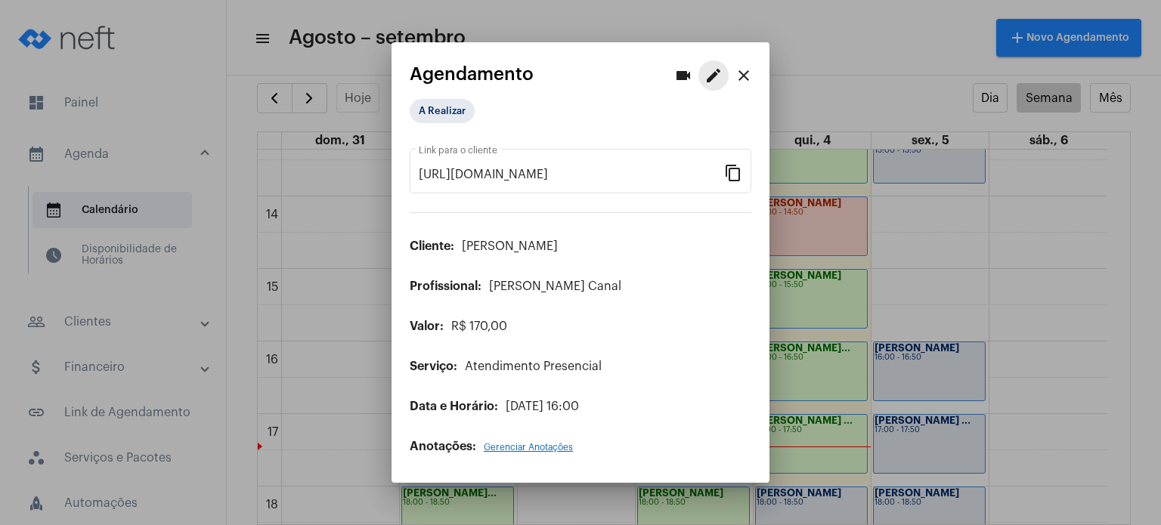
click at [720, 72] on mat-icon "edit" at bounding box center [714, 76] width 18 height 18
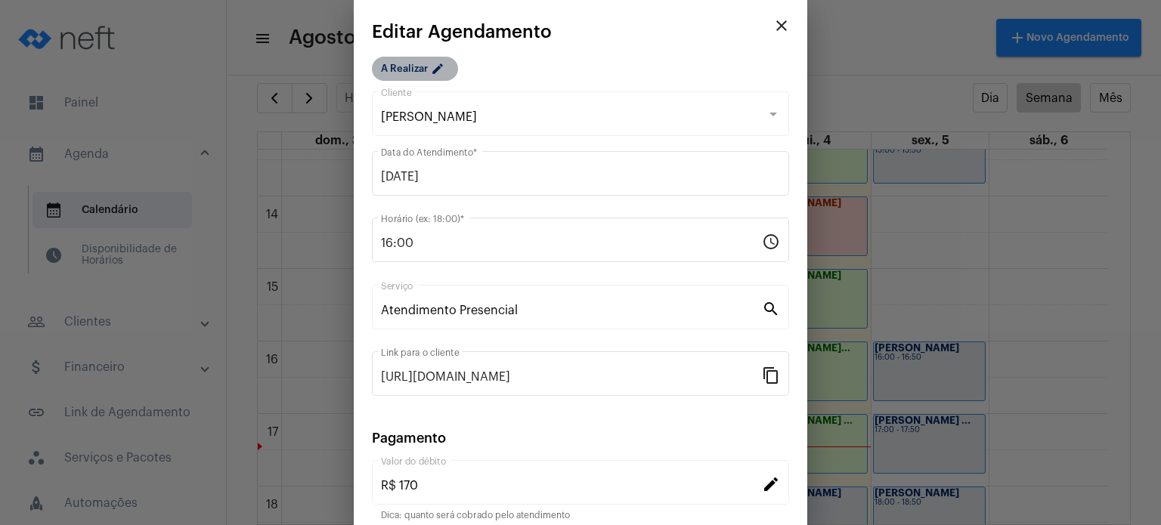
click at [398, 58] on mat-chip "A Realizar edit" at bounding box center [415, 69] width 86 height 24
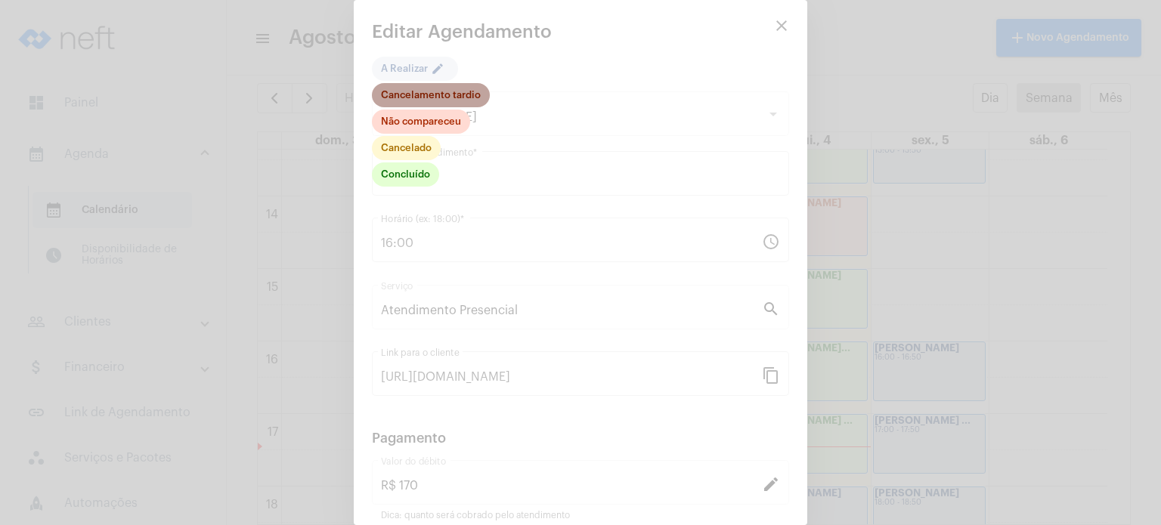
click at [429, 93] on mat-chip "Cancelamento tardio" at bounding box center [431, 95] width 118 height 24
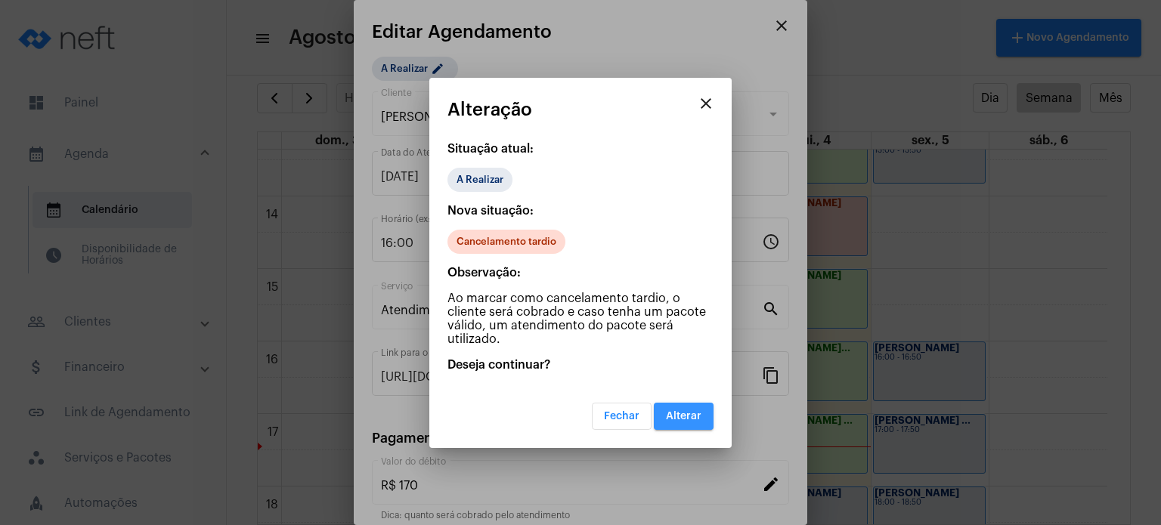
click at [701, 427] on button "Alterar" at bounding box center [684, 416] width 60 height 27
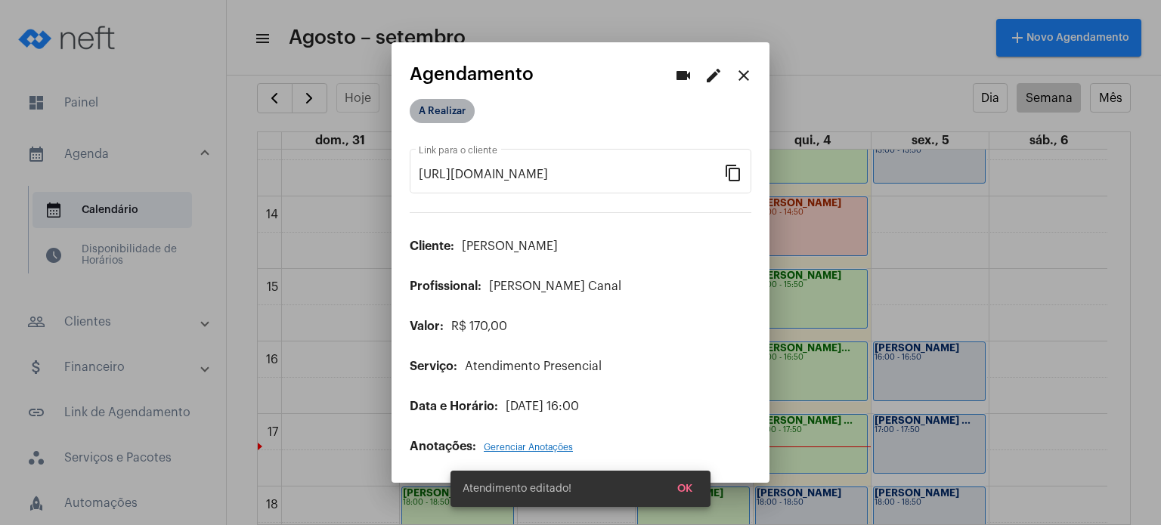
click at [457, 113] on mat-chip "A Realizar" at bounding box center [442, 111] width 65 height 24
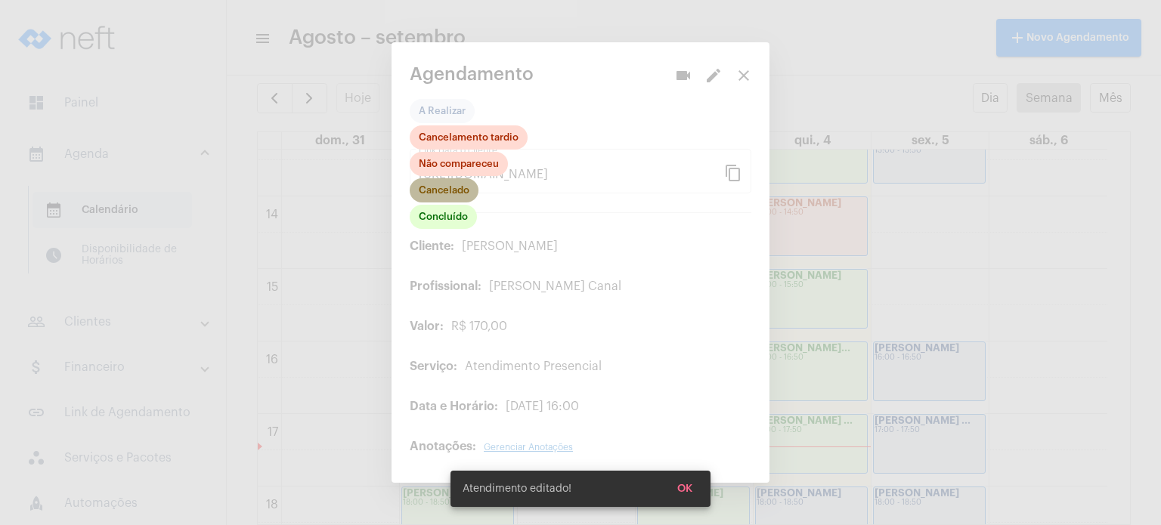
click at [453, 189] on mat-chip "Cancelado" at bounding box center [444, 190] width 69 height 24
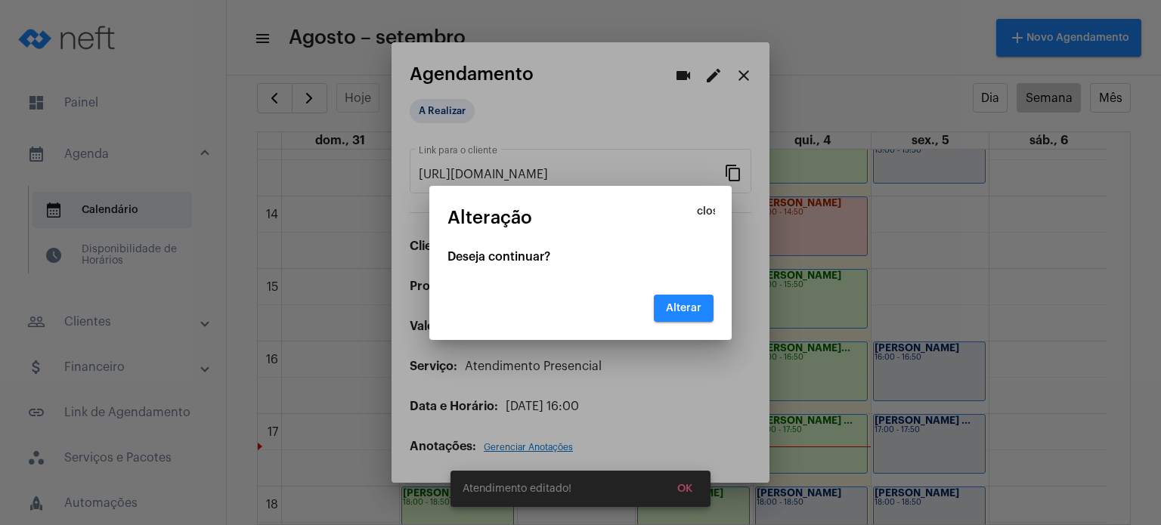
click at [689, 305] on span "Alterar" at bounding box center [684, 308] width 36 height 11
click at [681, 489] on div at bounding box center [580, 262] width 1161 height 525
click at [686, 316] on button "Alterar" at bounding box center [684, 308] width 60 height 27
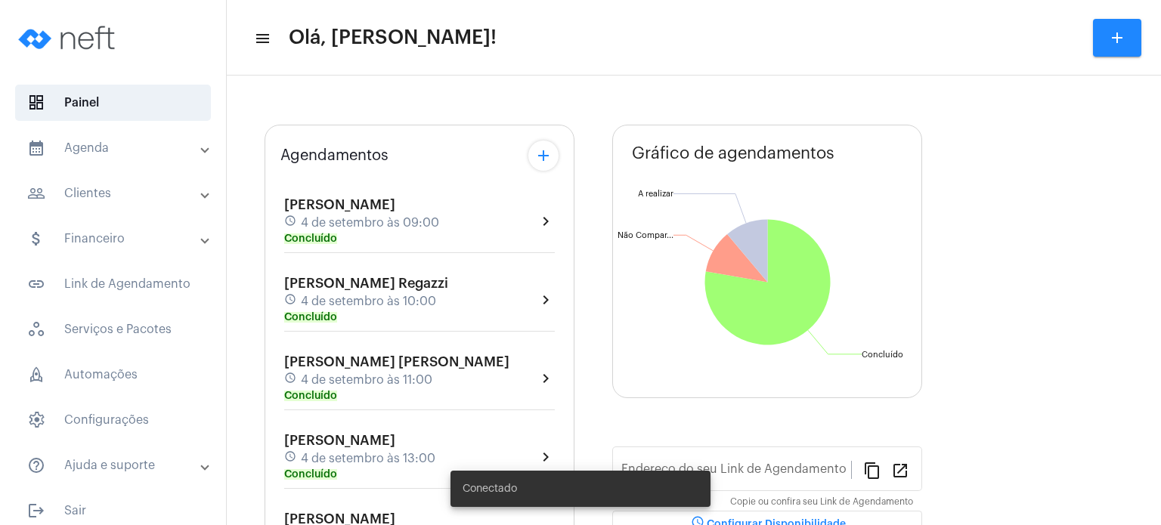
click at [122, 141] on mat-panel-title "calendar_month_outlined Agenda" at bounding box center [114, 148] width 175 height 18
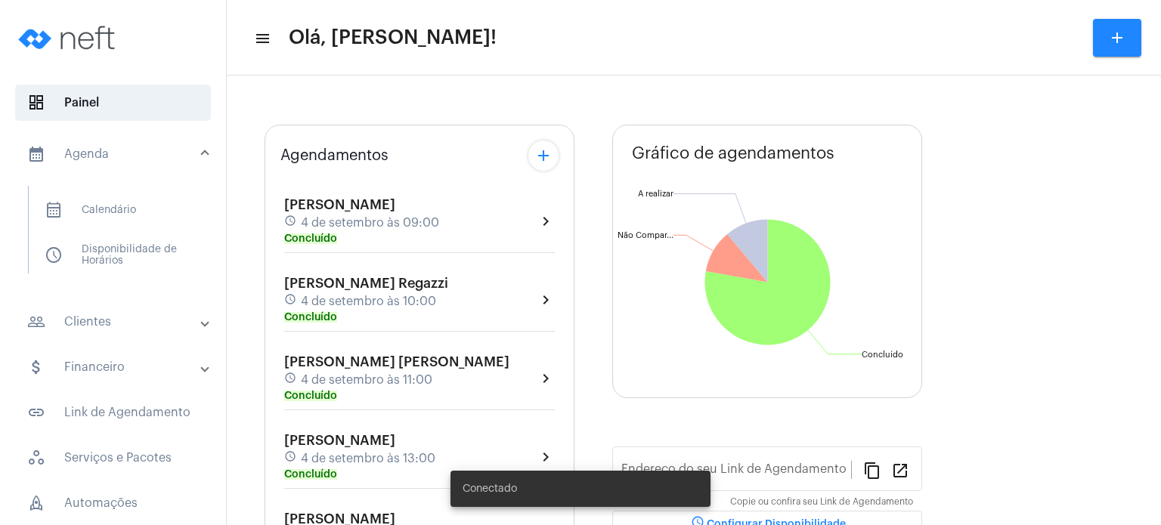
type input "[URL][DOMAIN_NAME]"
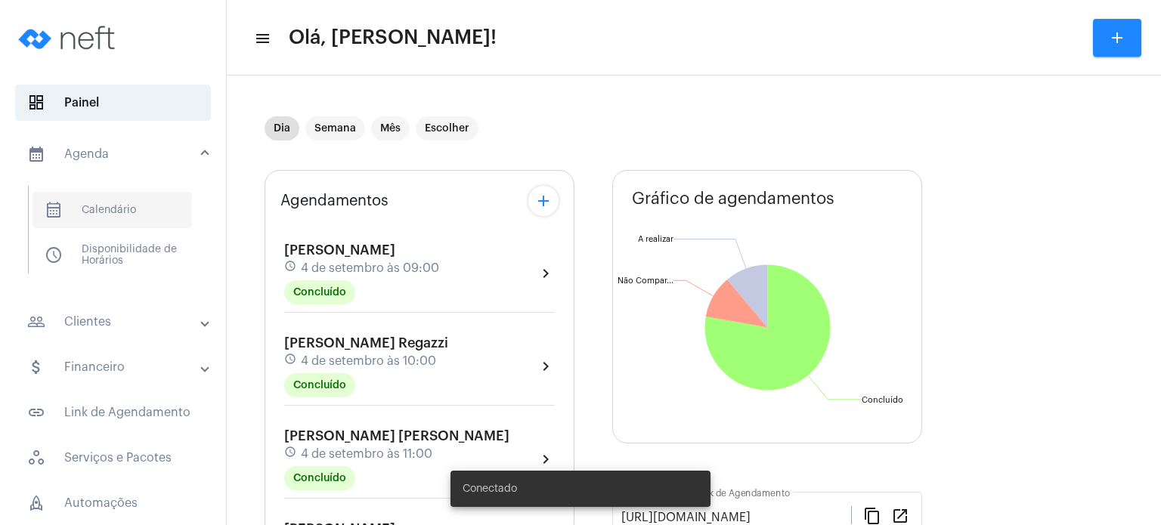
click at [115, 197] on span "calendar_month_outlined Calendário" at bounding box center [113, 210] width 160 height 36
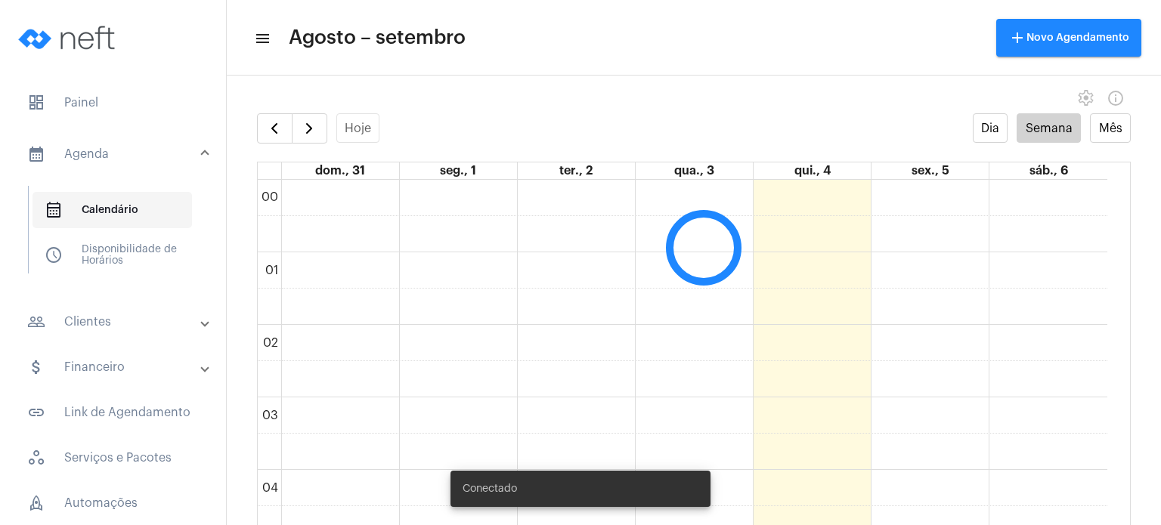
scroll to position [435, 0]
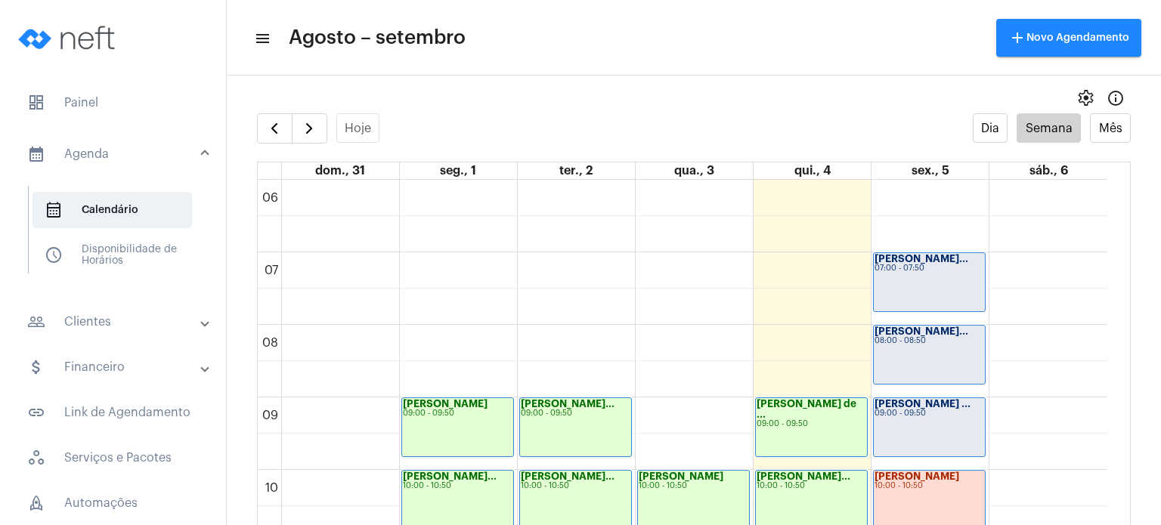
click at [243, 205] on full-calendar "Hoje Dia Semana Mês dom., 31 seg., 1 ter., 2 qua., 3 qui., 4 sex., 5 sáb., 6 00…" at bounding box center [694, 334] width 934 height 442
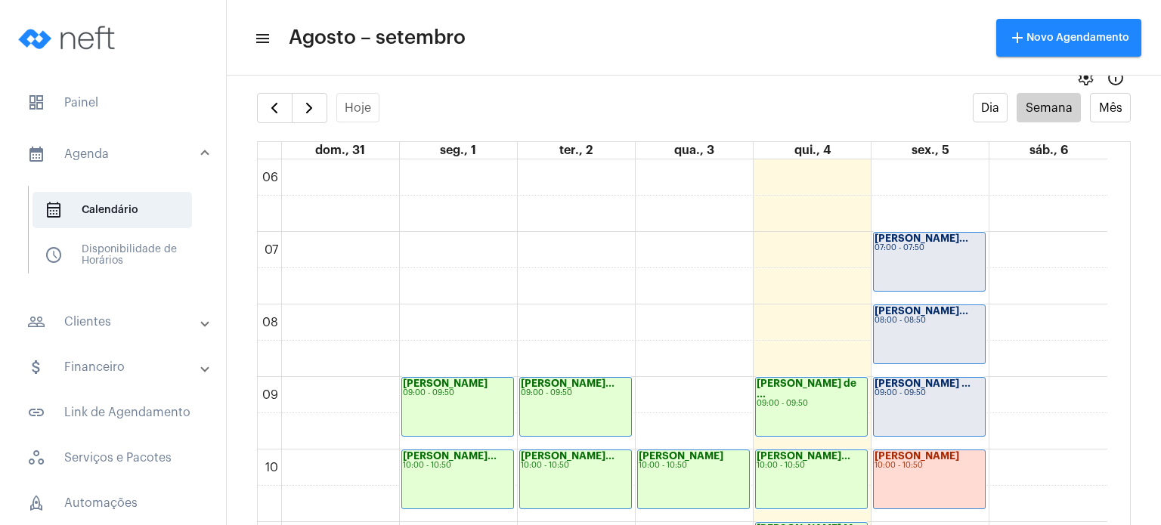
scroll to position [30, 0]
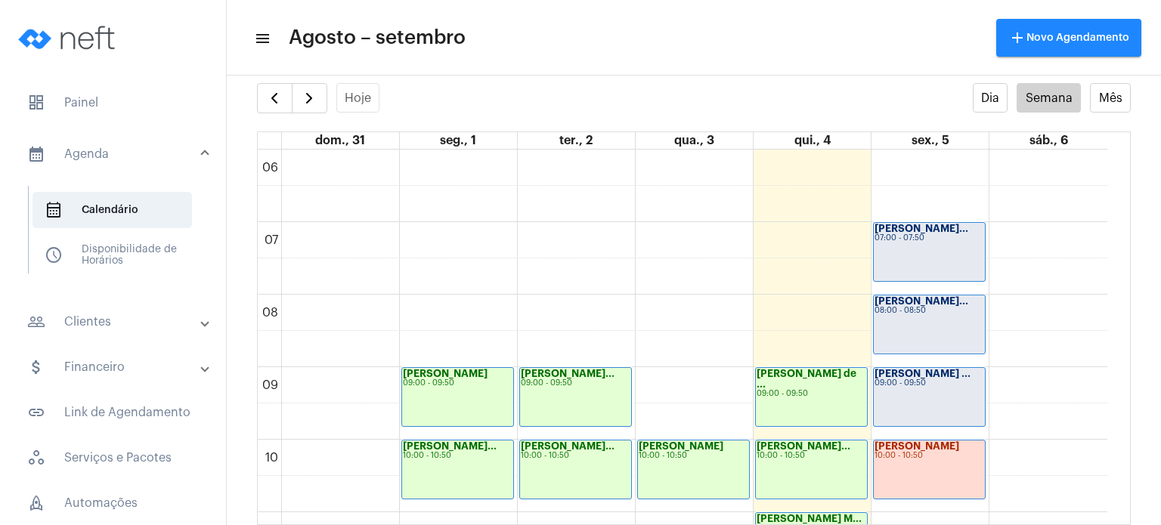
click at [233, 334] on full-calendar "Hoje Dia Semana Mês dom., 31 seg., 1 ter., 2 qua., 3 qui., 4 sex., 5 sáb., 6 00…" at bounding box center [694, 304] width 934 height 442
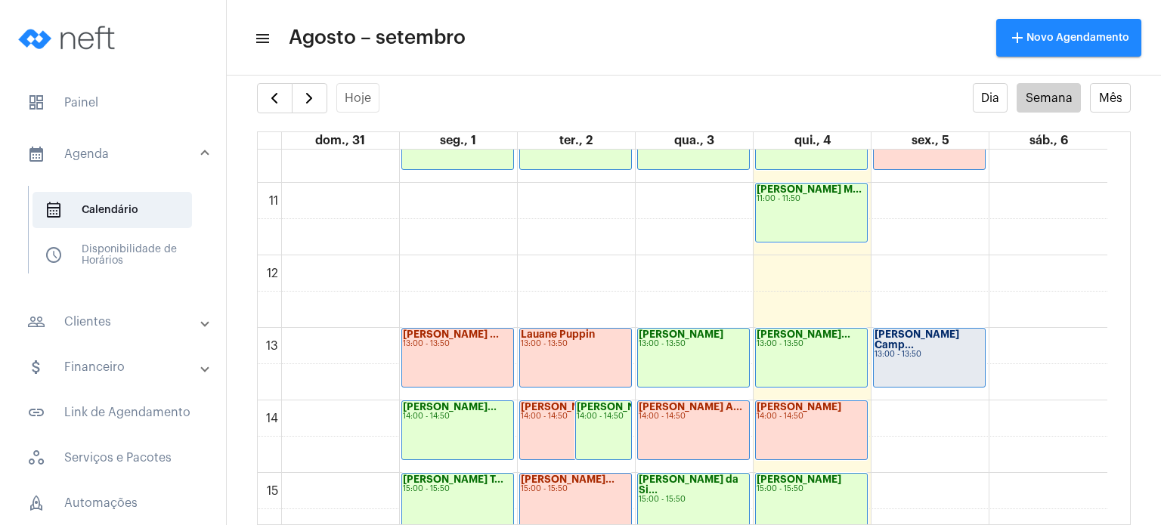
scroll to position [1095, 0]
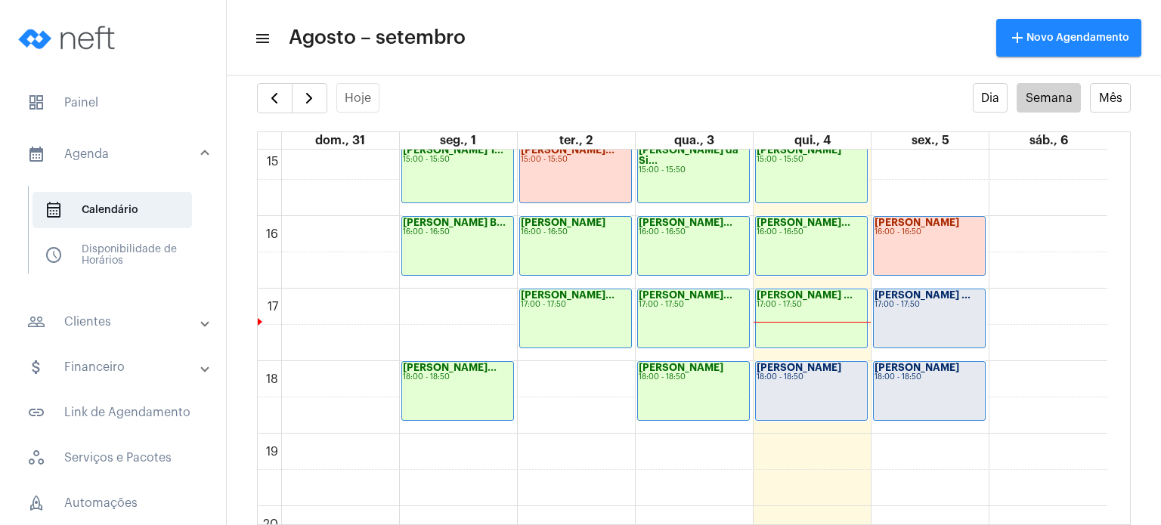
click at [946, 251] on div "[PERSON_NAME] 16:00 - 16:50" at bounding box center [929, 246] width 111 height 58
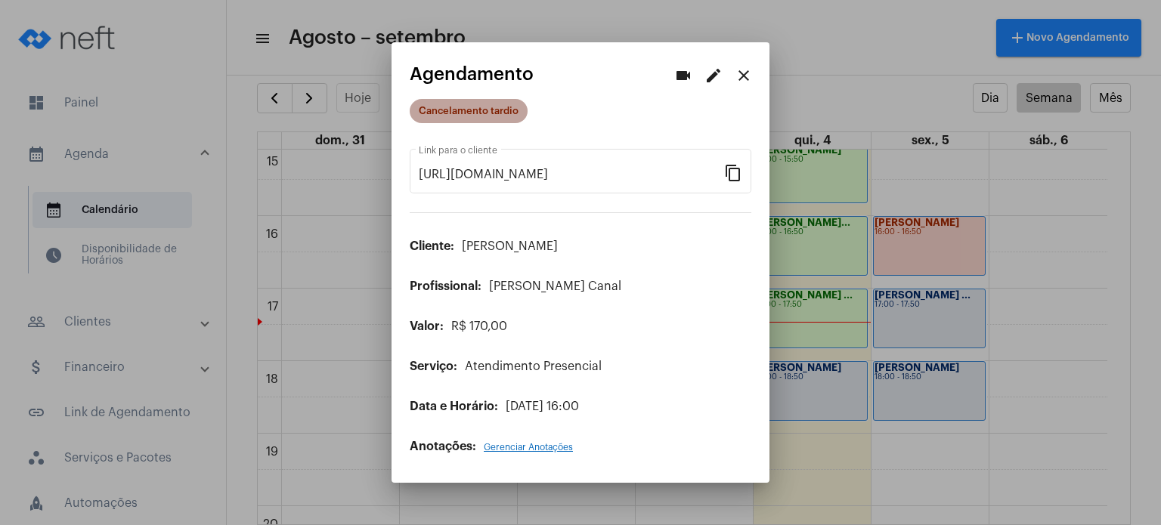
click at [485, 112] on mat-chip "Cancelamento tardio" at bounding box center [469, 111] width 118 height 24
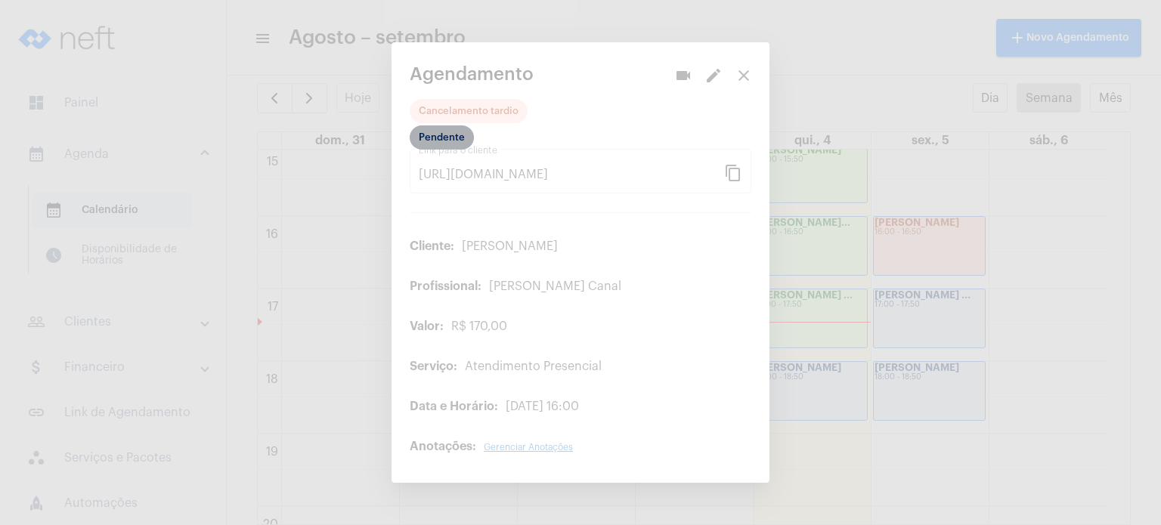
click at [450, 139] on mat-chip "Pendente" at bounding box center [442, 137] width 64 height 24
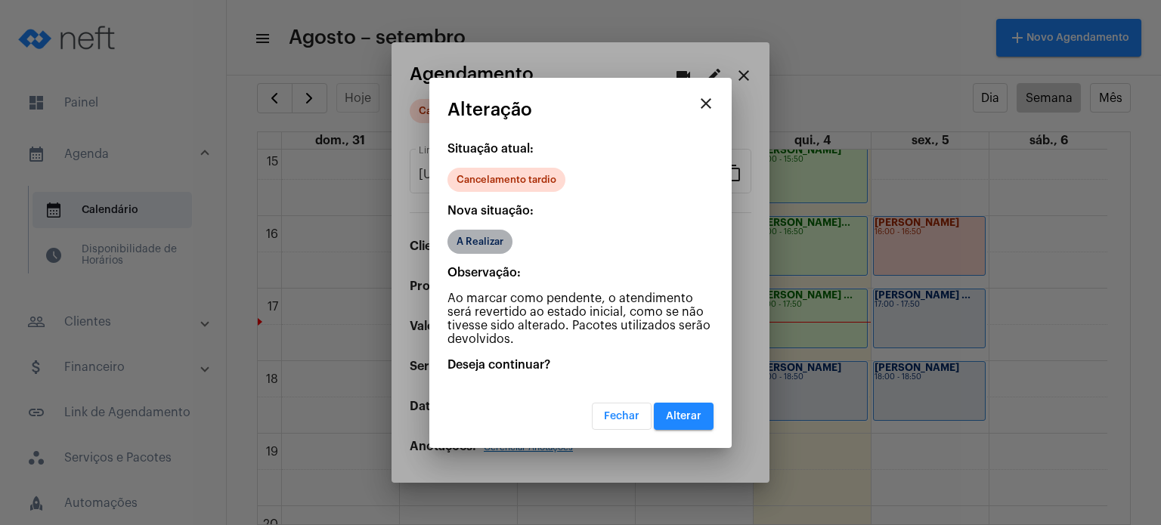
click at [484, 240] on mat-chip "A Realizar" at bounding box center [480, 242] width 65 height 24
click at [704, 105] on mat-icon "close" at bounding box center [706, 103] width 18 height 18
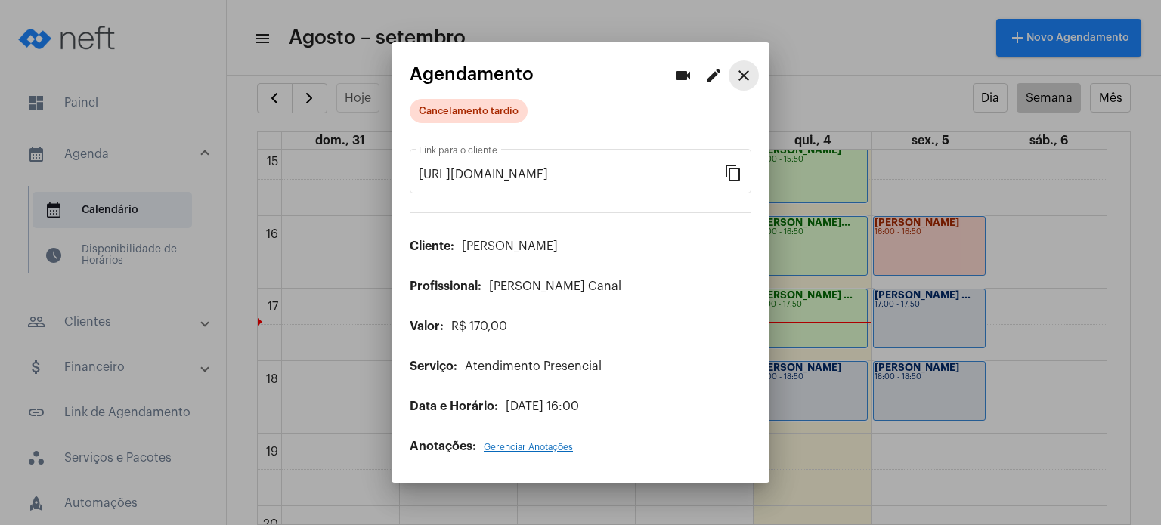
click at [745, 78] on mat-icon "close" at bounding box center [744, 76] width 18 height 18
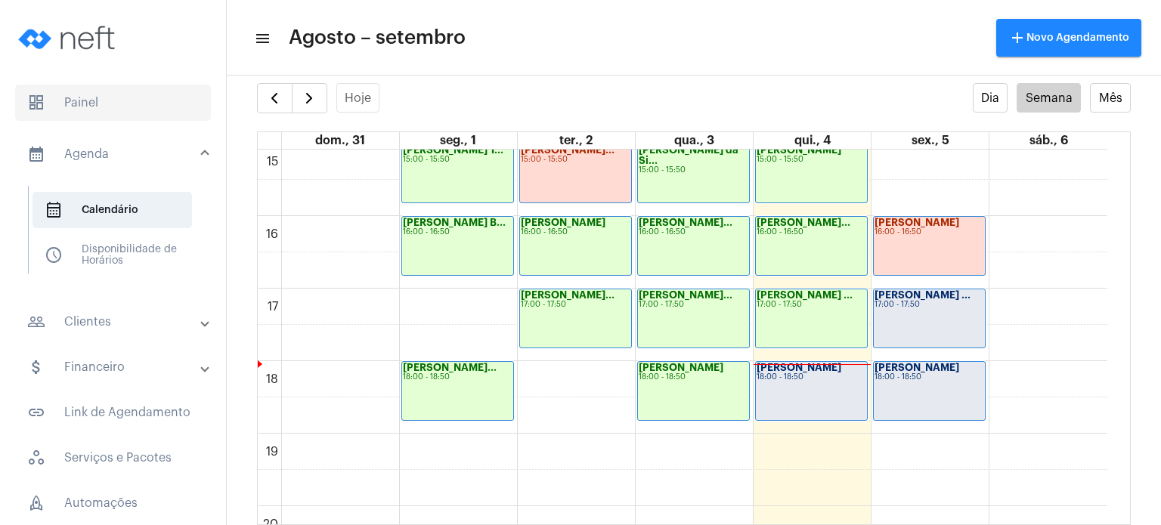
click at [104, 96] on span "dashboard Painel" at bounding box center [113, 103] width 196 height 36
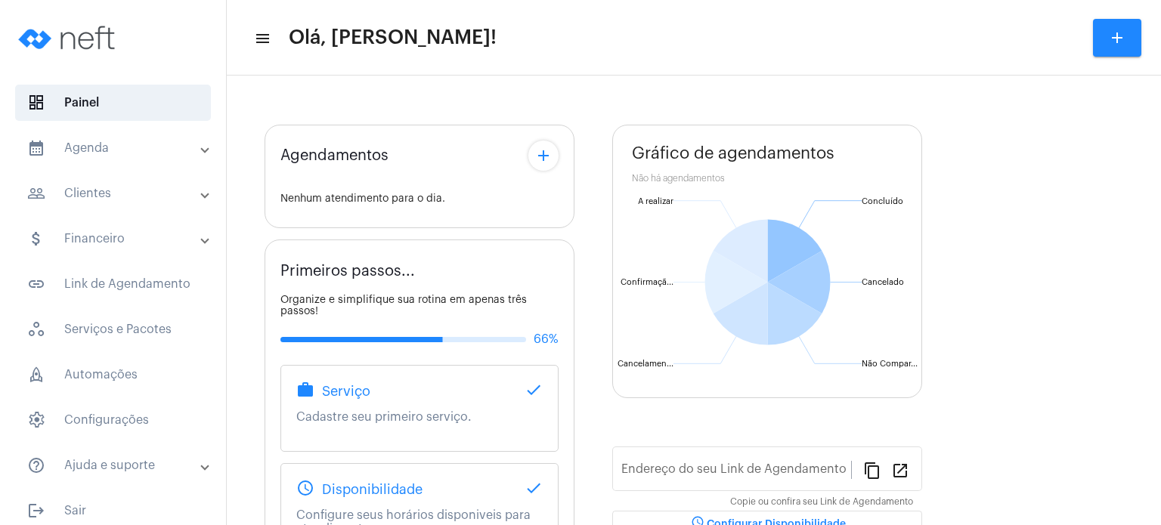
type input "[URL][DOMAIN_NAME]"
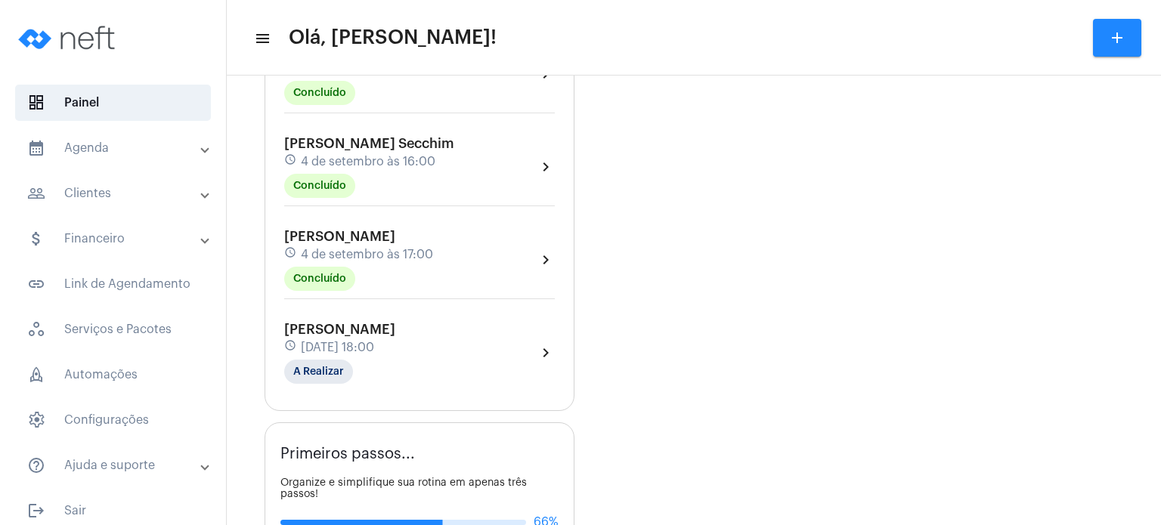
scroll to position [665, 0]
click at [308, 354] on span "[DATE] 18:00" at bounding box center [337, 347] width 73 height 14
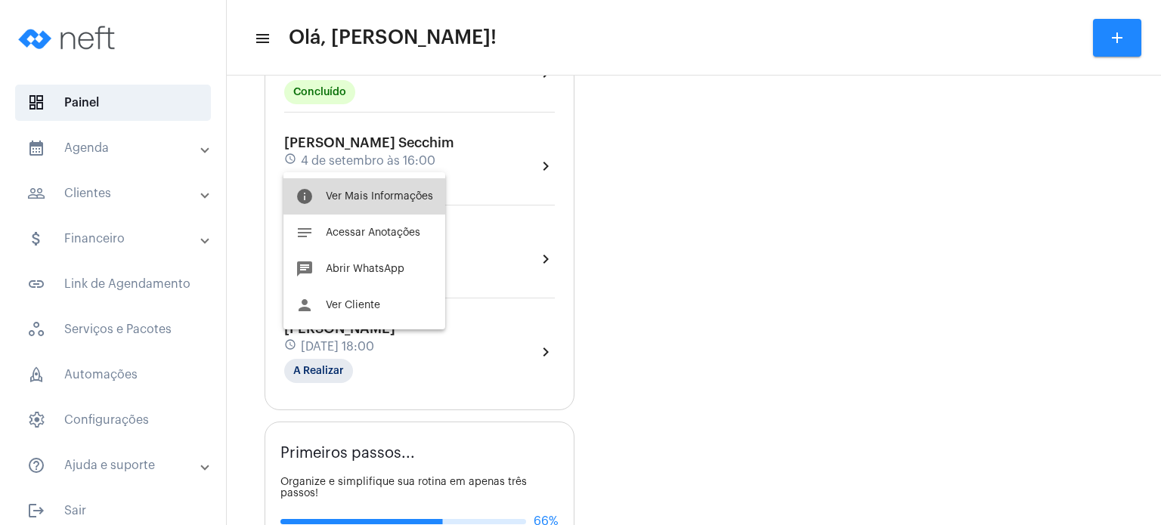
click at [370, 194] on span "Ver Mais Informações" at bounding box center [379, 196] width 107 height 11
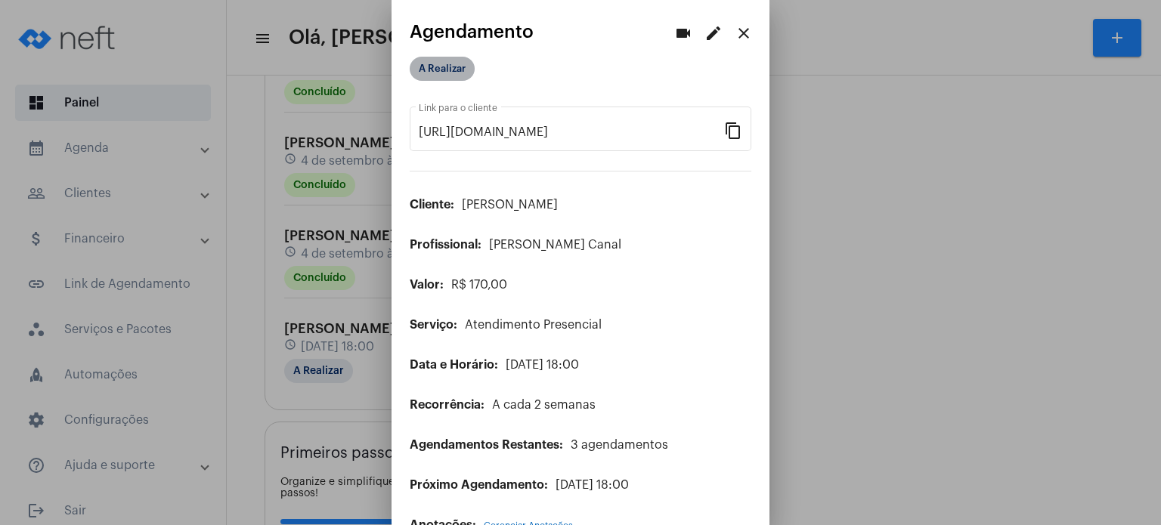
click at [459, 73] on mat-chip "A Realizar" at bounding box center [442, 69] width 65 height 24
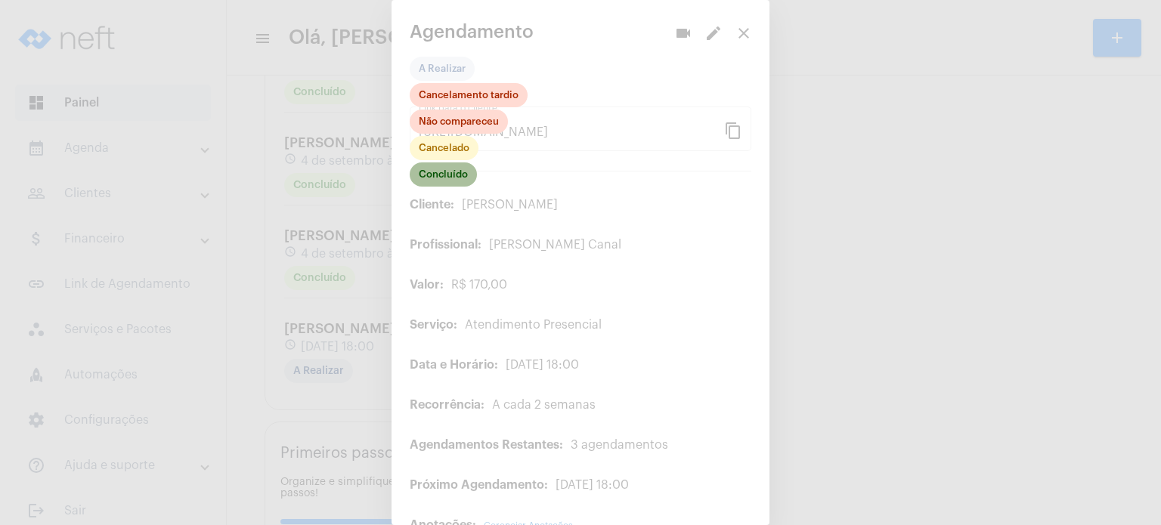
click at [457, 169] on mat-chip "Concluído" at bounding box center [443, 175] width 67 height 24
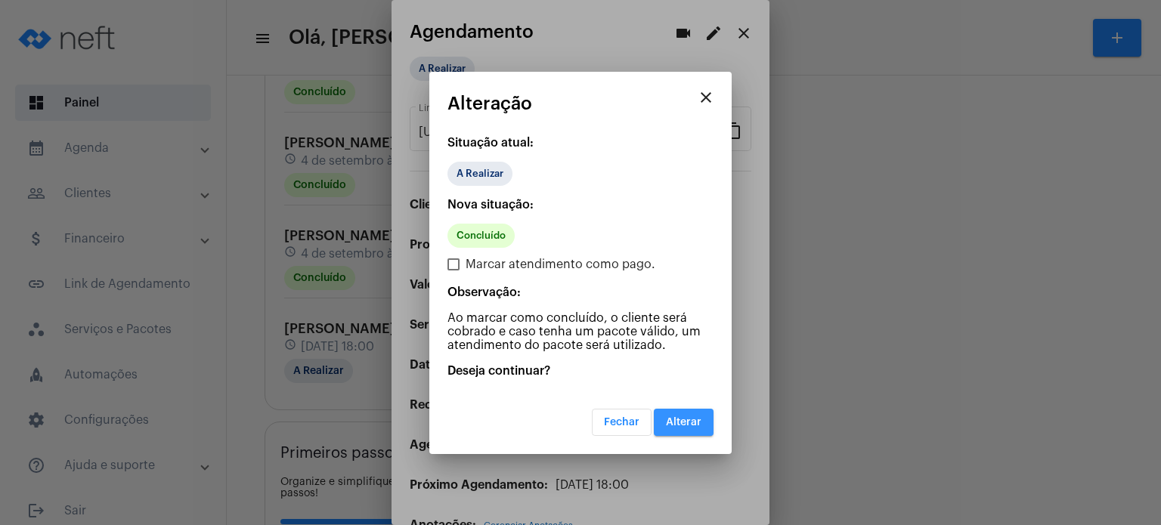
click at [696, 420] on span "Alterar" at bounding box center [684, 422] width 36 height 11
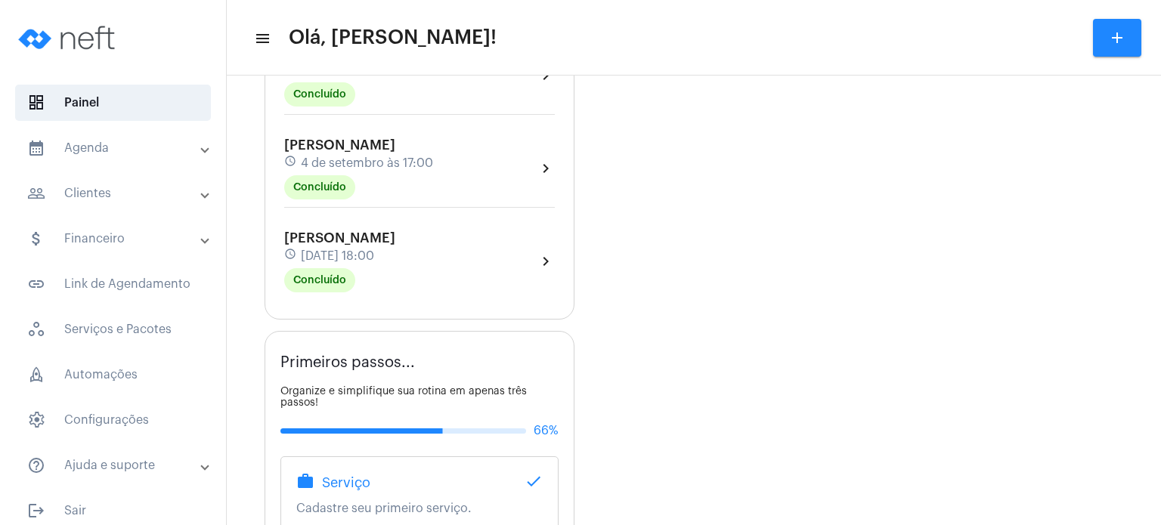
scroll to position [786, 0]
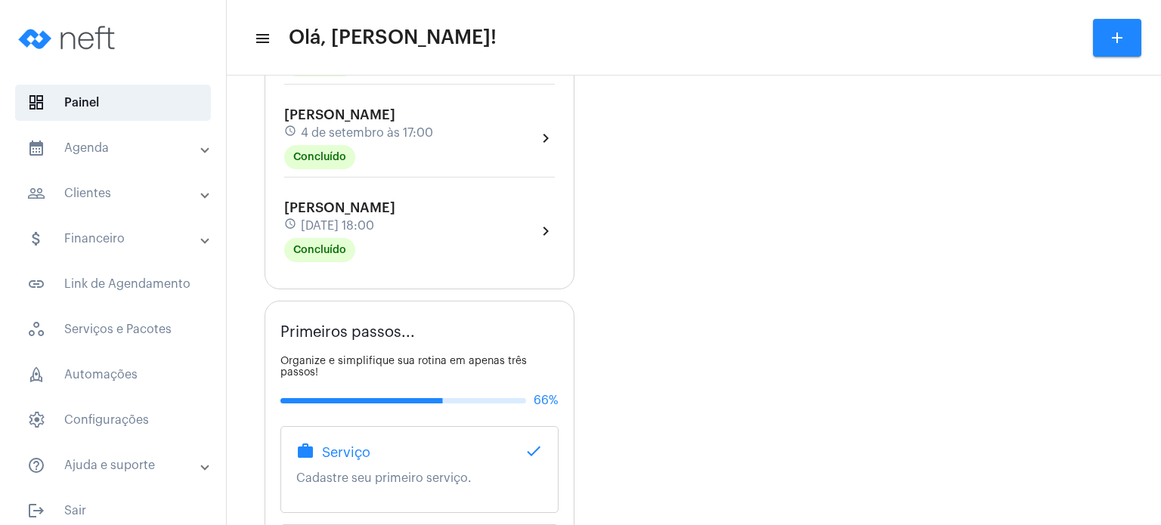
click at [348, 215] on span "[PERSON_NAME]" at bounding box center [339, 208] width 111 height 14
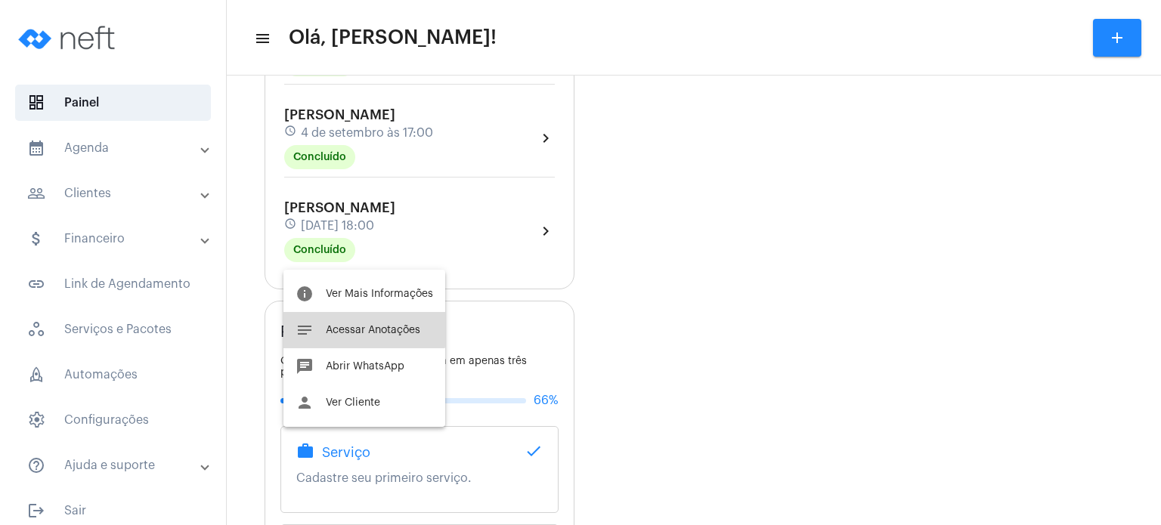
click at [344, 322] on button "notes Acessar Anotações" at bounding box center [364, 330] width 162 height 36
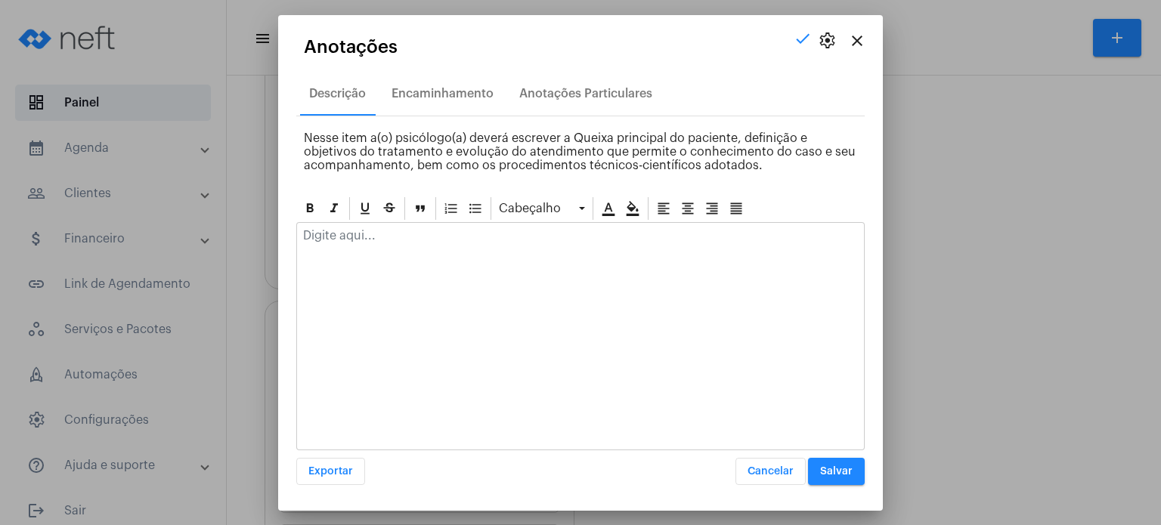
click at [366, 240] on p at bounding box center [580, 236] width 555 height 14
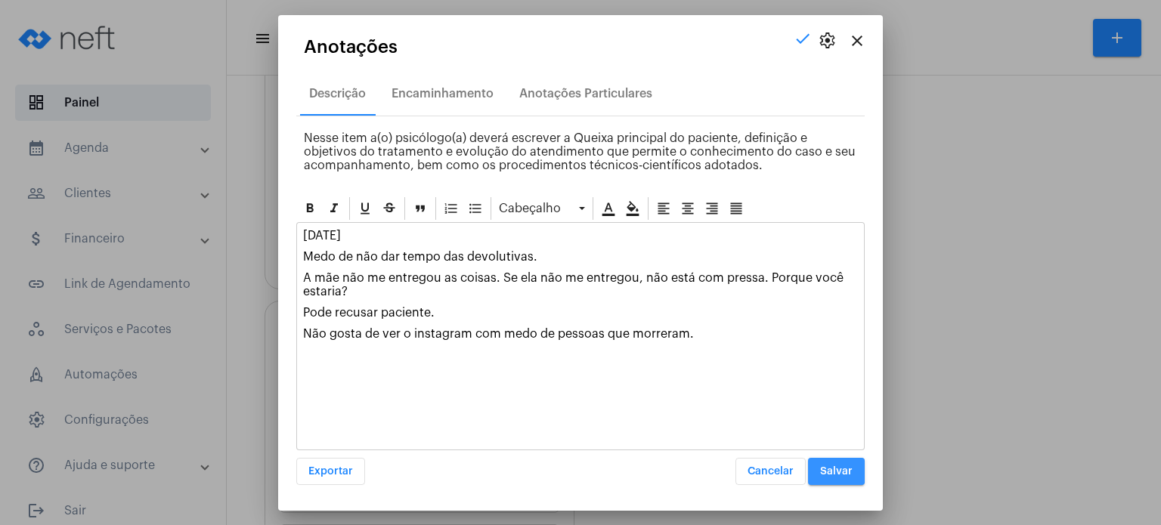
click at [829, 466] on span "Salvar" at bounding box center [836, 471] width 33 height 11
